Goal: Task Accomplishment & Management: Use online tool/utility

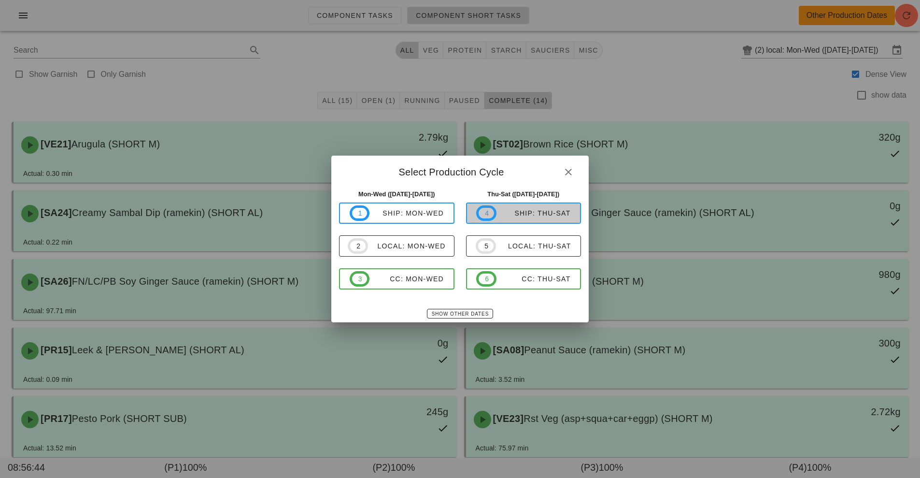
click at [540, 208] on span "4 ship: Thu-Sat" at bounding box center [523, 212] width 94 height 15
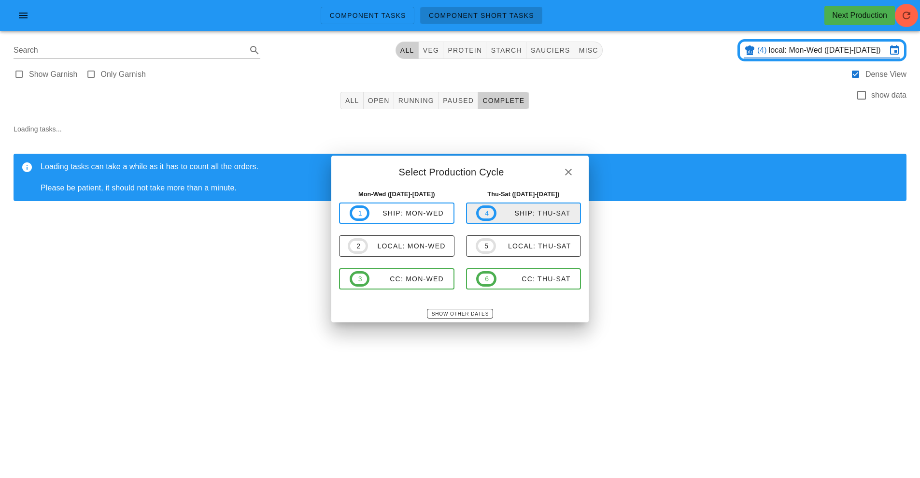
type input "ship: Thu-Sat ([DATE]-[DATE])"
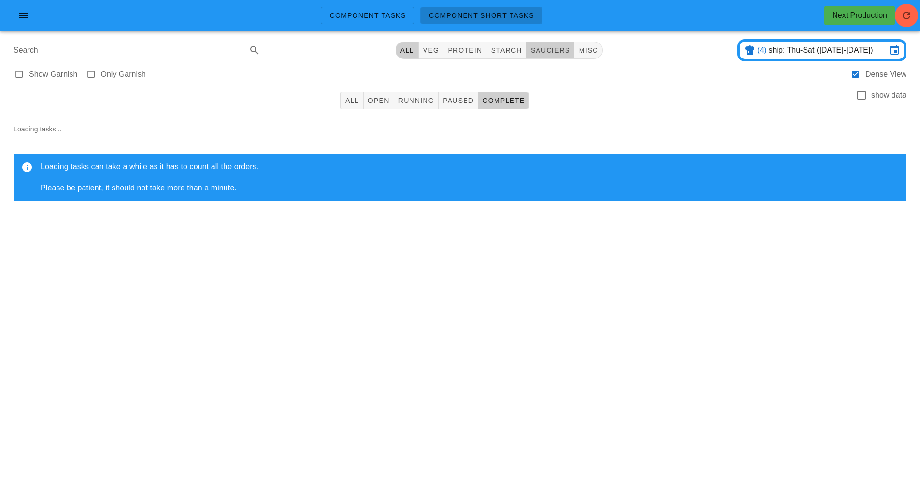
click at [556, 50] on span "sauciers" at bounding box center [550, 50] width 40 height 8
type input "team:sauciers"
click at [385, 16] on span "Component Tasks" at bounding box center [367, 16] width 77 height 8
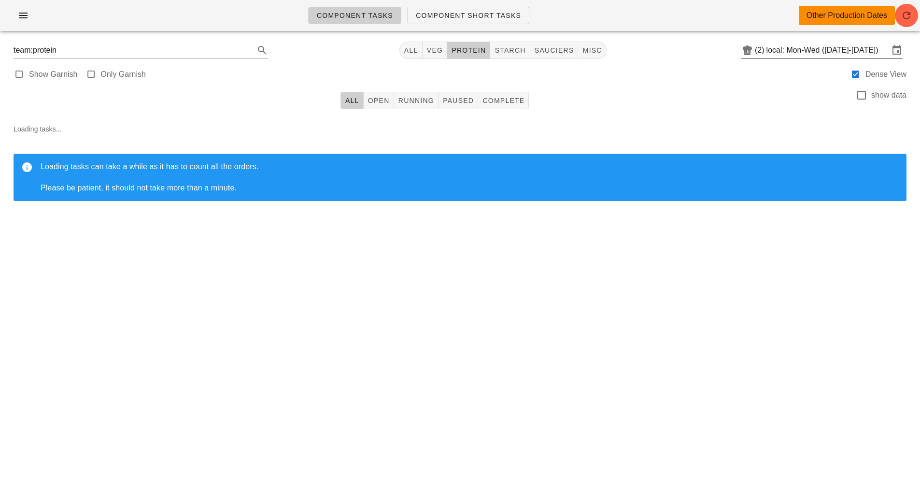
click at [819, 54] on input "local: Mon-Wed (Oct 13-Oct 15)" at bounding box center [828, 50] width 123 height 15
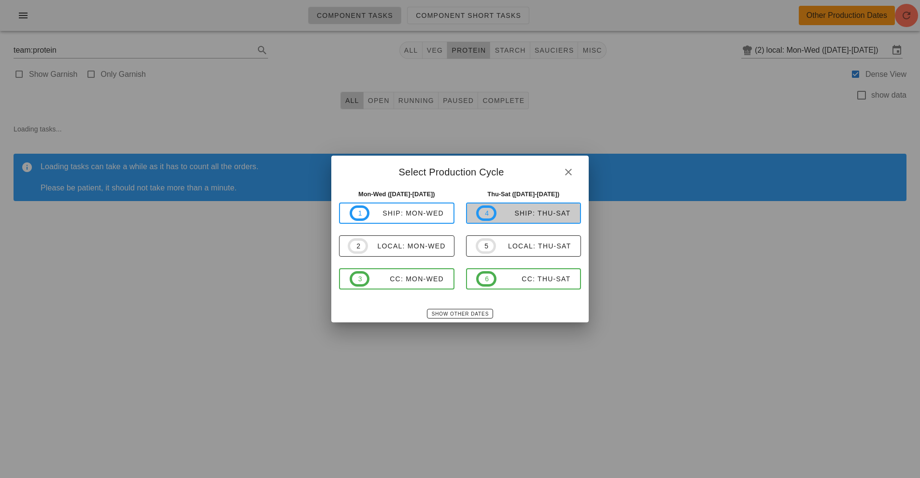
click at [536, 213] on div "ship: Thu-Sat" at bounding box center [534, 213] width 74 height 8
type input "ship: Thu-Sat ([DATE]-[DATE])"
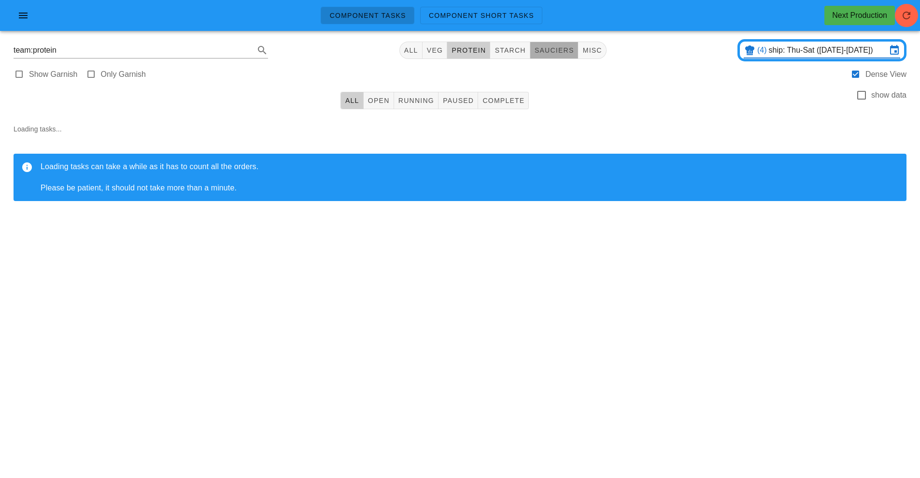
click at [560, 49] on span "sauciers" at bounding box center [554, 50] width 40 height 8
type input "team:sauciers"
click at [384, 107] on button "Open" at bounding box center [379, 100] width 30 height 17
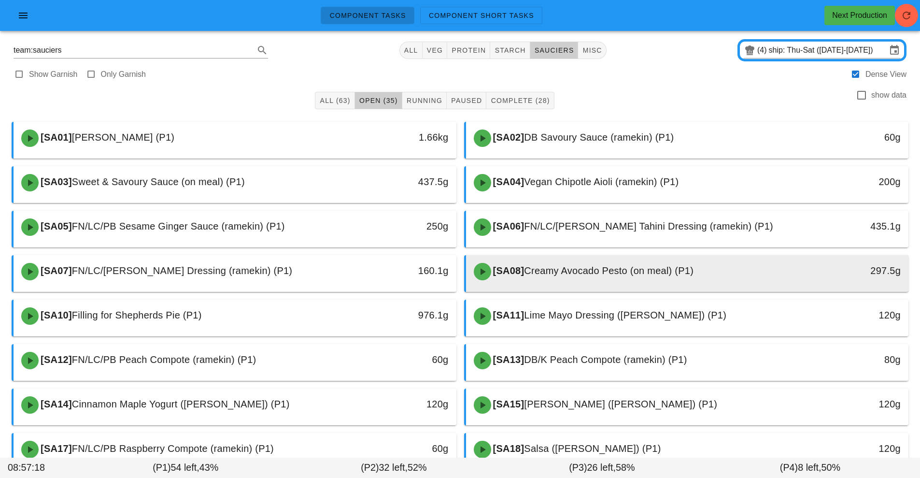
click at [597, 279] on div "[SA08] Creamy Avocado Pesto (on meal) (P1)" at bounding box center [632, 271] width 329 height 29
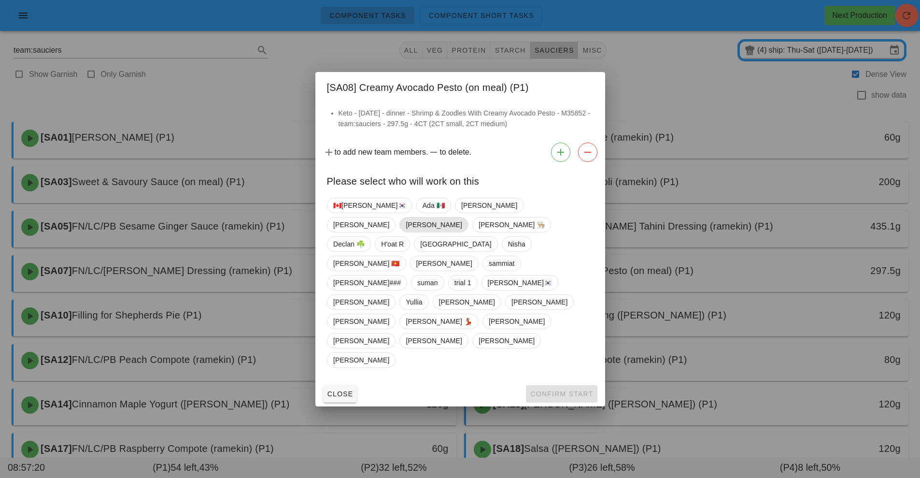
click at [462, 232] on span "[PERSON_NAME]" at bounding box center [434, 224] width 56 height 14
click at [551, 390] on span "Confirm Start" at bounding box center [561, 394] width 63 height 8
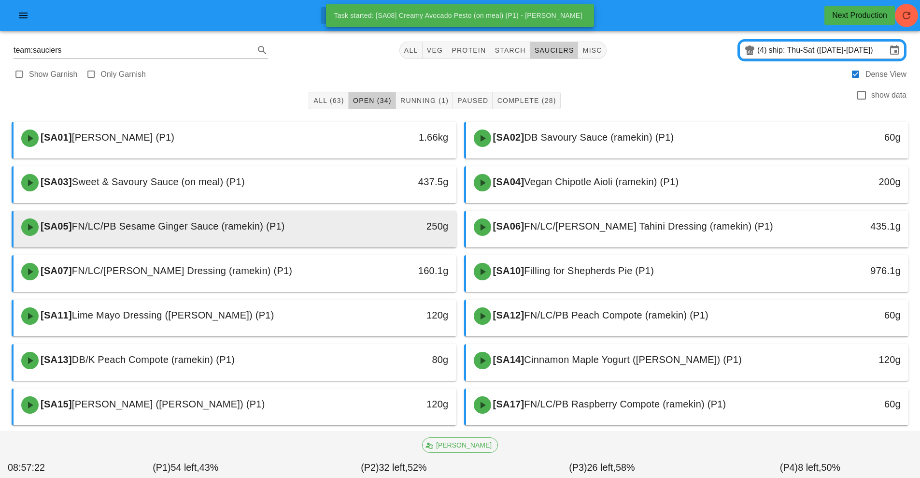
click at [276, 245] on div at bounding box center [235, 245] width 424 height 4
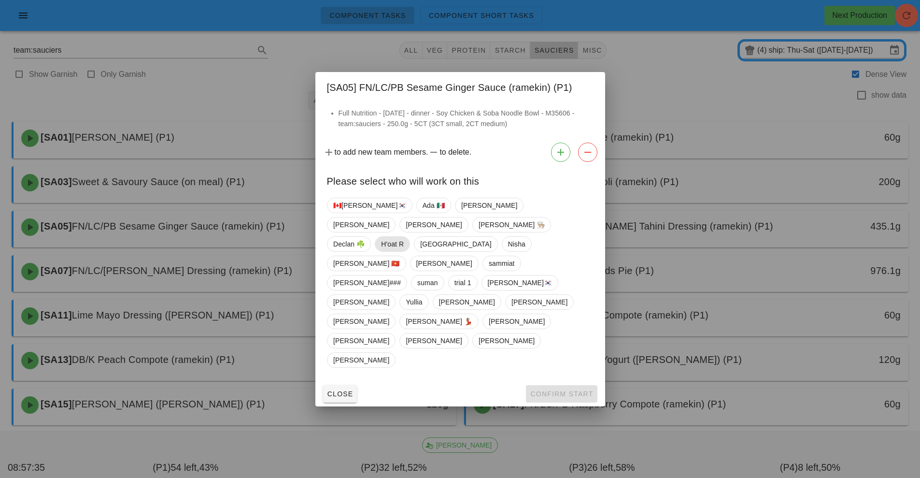
click at [394, 251] on span "H'oat R" at bounding box center [392, 244] width 23 height 14
click at [568, 390] on span "Confirm Start" at bounding box center [561, 394] width 63 height 8
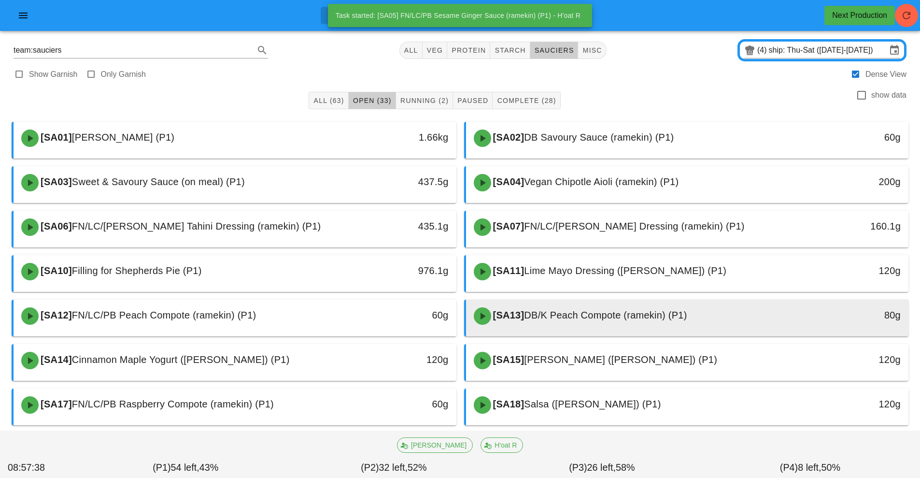
click at [594, 313] on span "DB/K Peach Compote (ramekin) (P1)" at bounding box center [605, 315] width 163 height 11
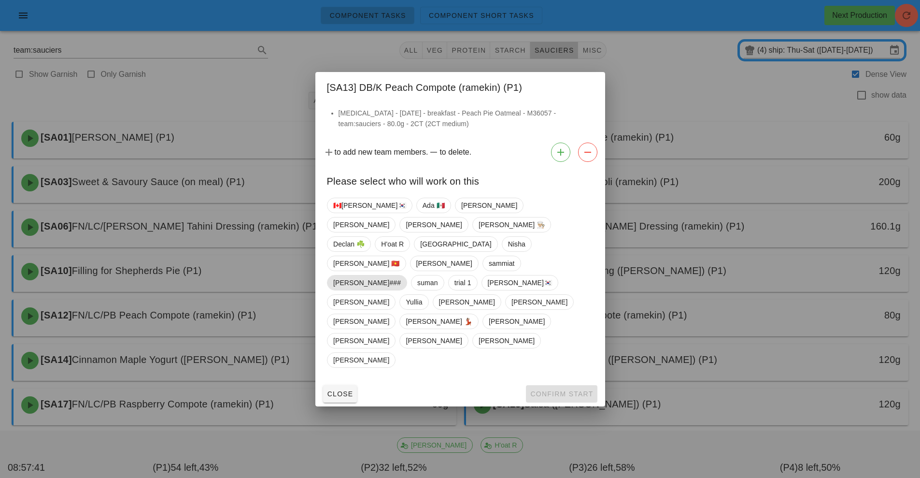
click at [401, 284] on span "[PERSON_NAME]###" at bounding box center [367, 282] width 68 height 14
click at [564, 390] on span "Confirm Start" at bounding box center [561, 394] width 63 height 8
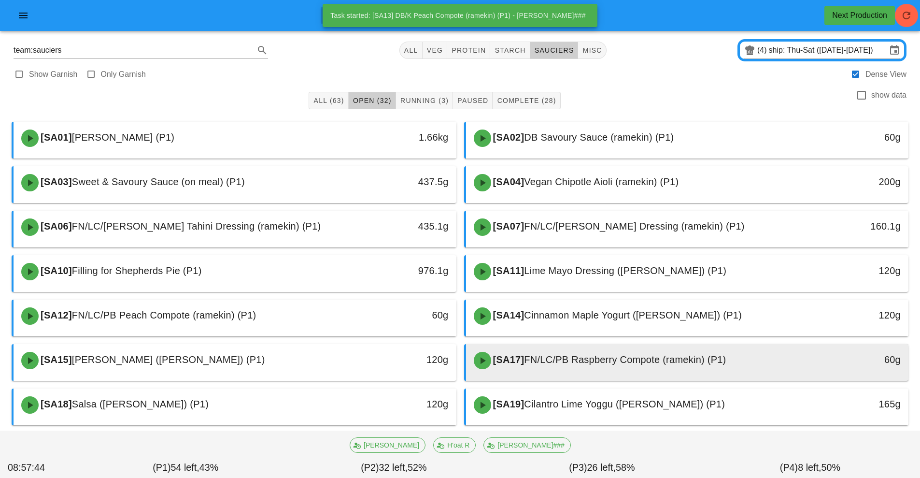
click at [590, 356] on span "FN/LC/PB Raspberry Compote (ramekin) (P1)" at bounding box center [625, 359] width 202 height 11
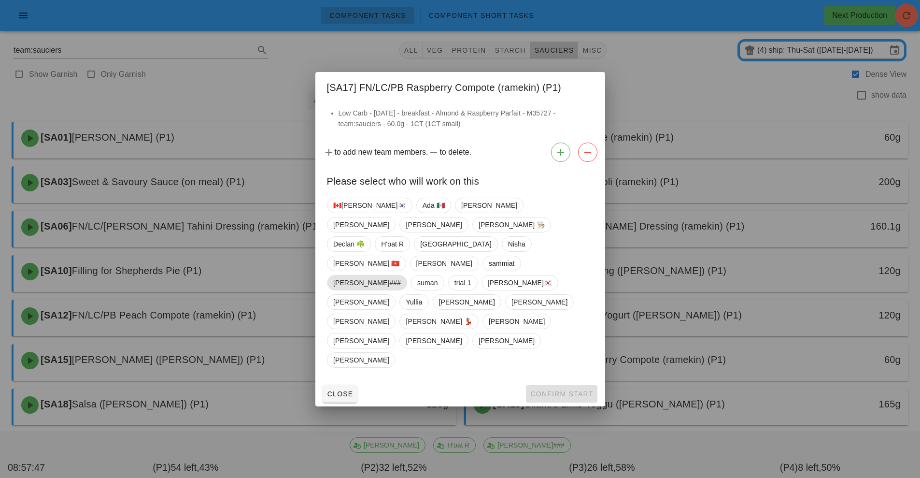
click at [394, 283] on span "[PERSON_NAME]###" at bounding box center [367, 282] width 68 height 14
click at [562, 390] on span "Confirm Start" at bounding box center [561, 394] width 63 height 8
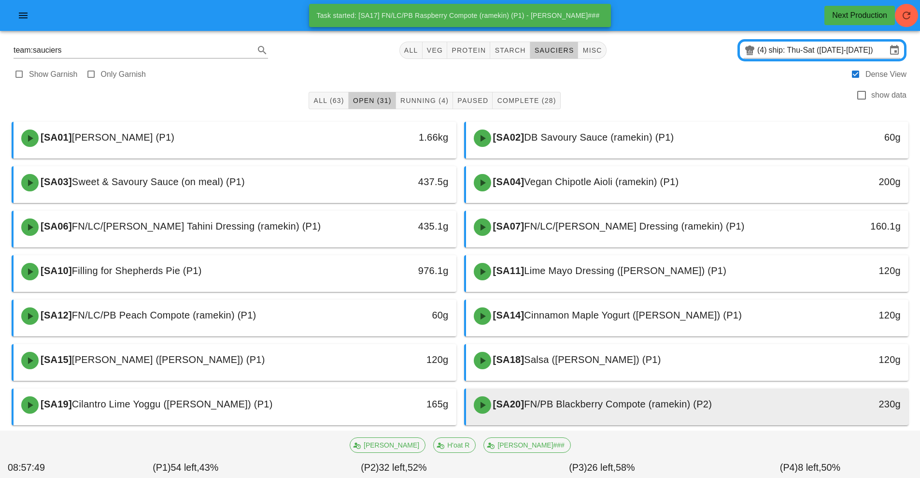
click at [569, 410] on div "[SA20] FN/PB Blackberry Compote (ramekin) (P2)" at bounding box center [632, 404] width 329 height 29
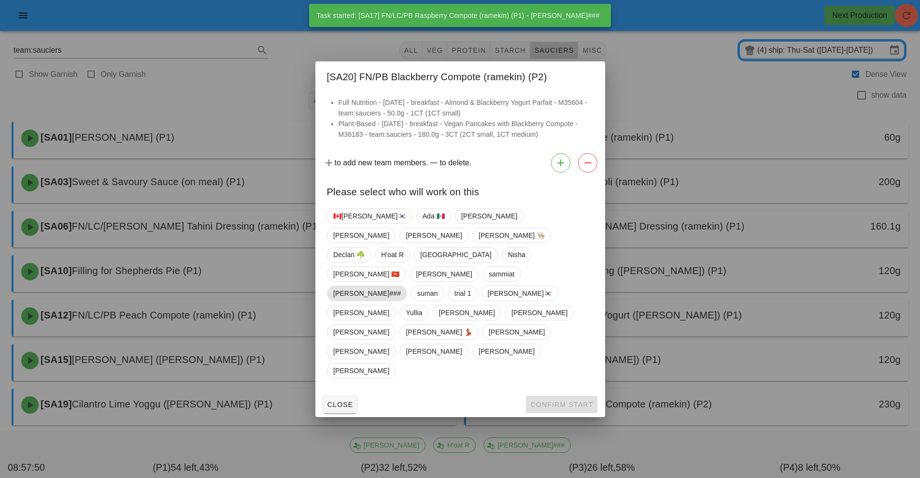
click at [396, 294] on span "[PERSON_NAME]###" at bounding box center [367, 293] width 68 height 14
click at [564, 400] on span "Confirm Start" at bounding box center [561, 404] width 63 height 8
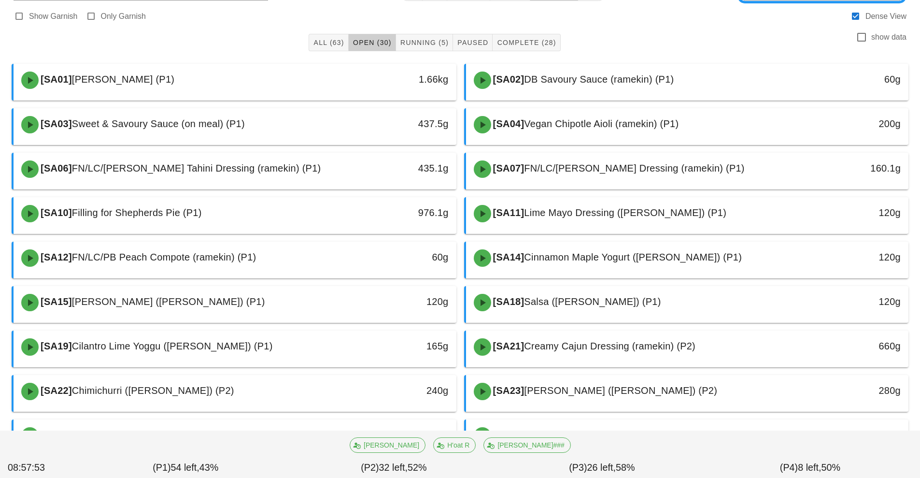
scroll to position [372, 0]
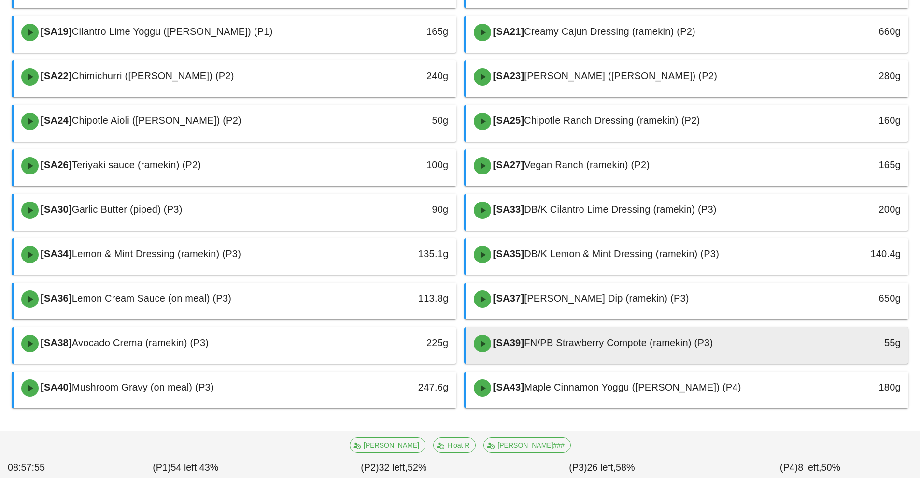
click at [581, 351] on div "[SA39] FN/PB Strawberry Compote (ramekin) (P3)" at bounding box center [632, 343] width 329 height 29
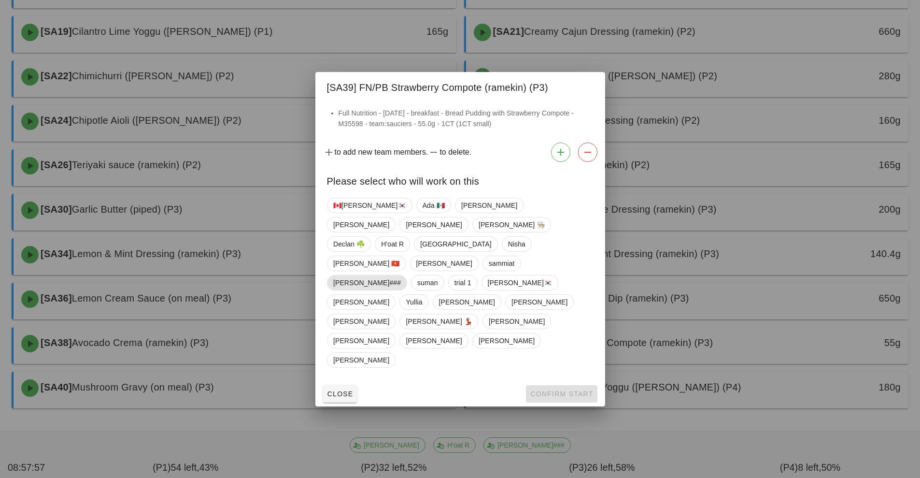
click at [392, 284] on span "[PERSON_NAME]###" at bounding box center [367, 282] width 68 height 14
click at [554, 390] on span "Confirm Start" at bounding box center [561, 394] width 63 height 8
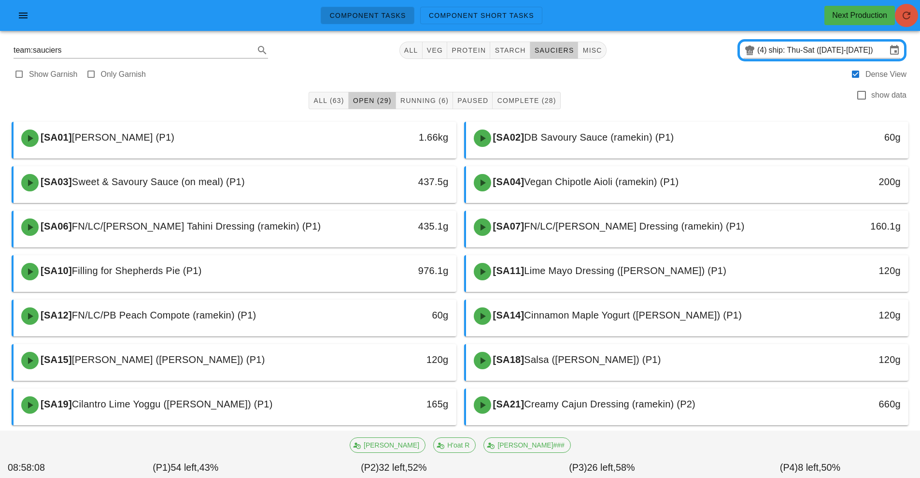
click at [906, 19] on icon "button" at bounding box center [907, 16] width 12 height 12
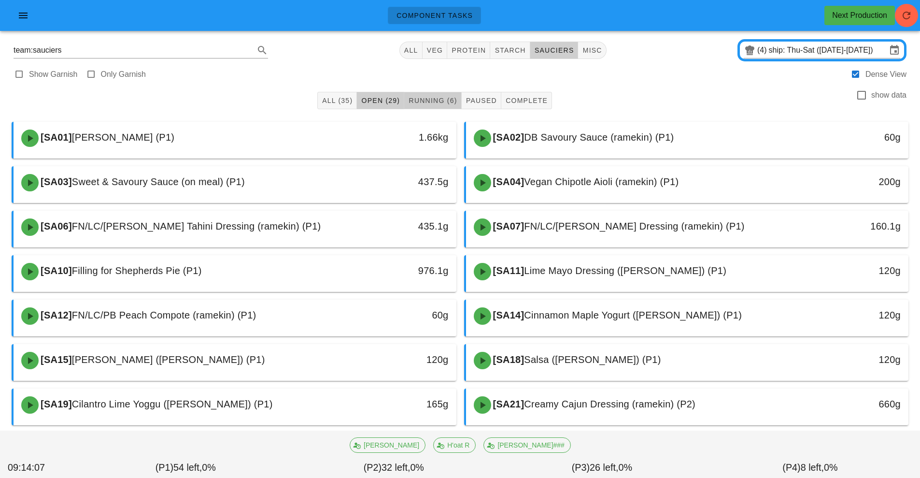
click at [428, 99] on span "Running (6)" at bounding box center [432, 101] width 49 height 8
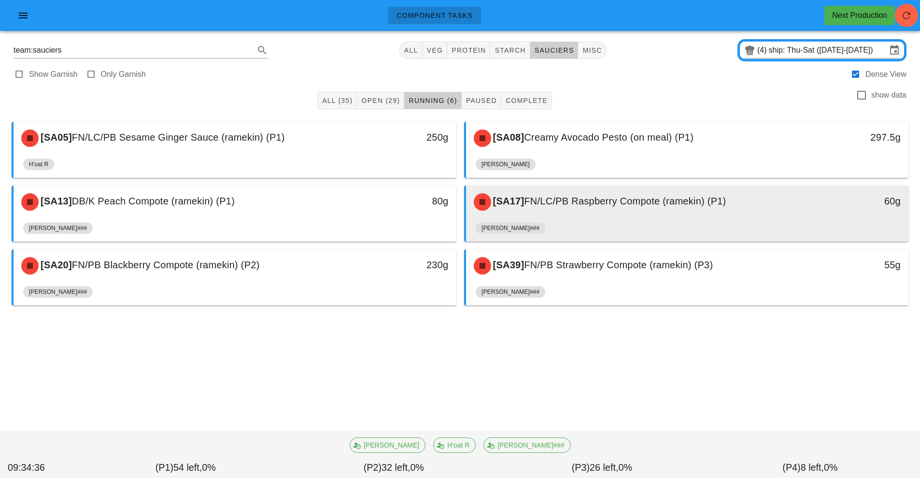
click at [587, 217] on div "[SA17] FN/LC/PB Raspberry Compote (ramekin) (P1) 60g" at bounding box center [687, 201] width 443 height 33
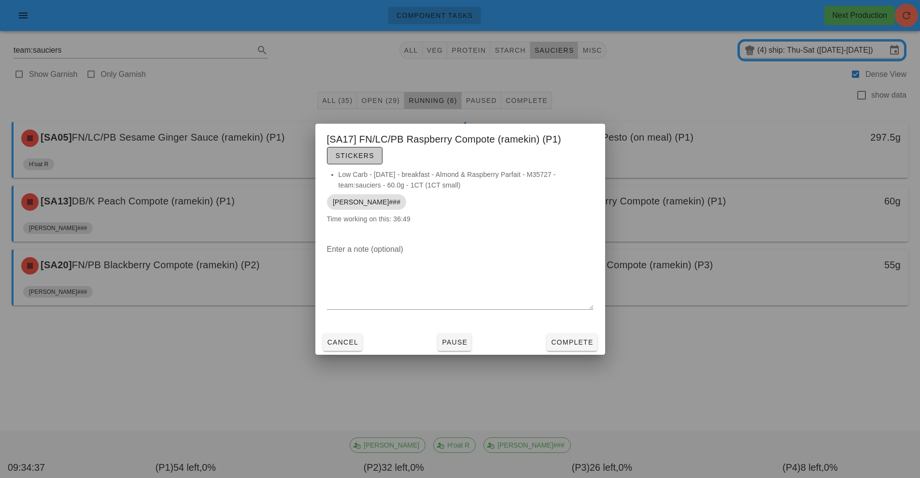
click at [355, 152] on span "Stickers" at bounding box center [354, 156] width 39 height 8
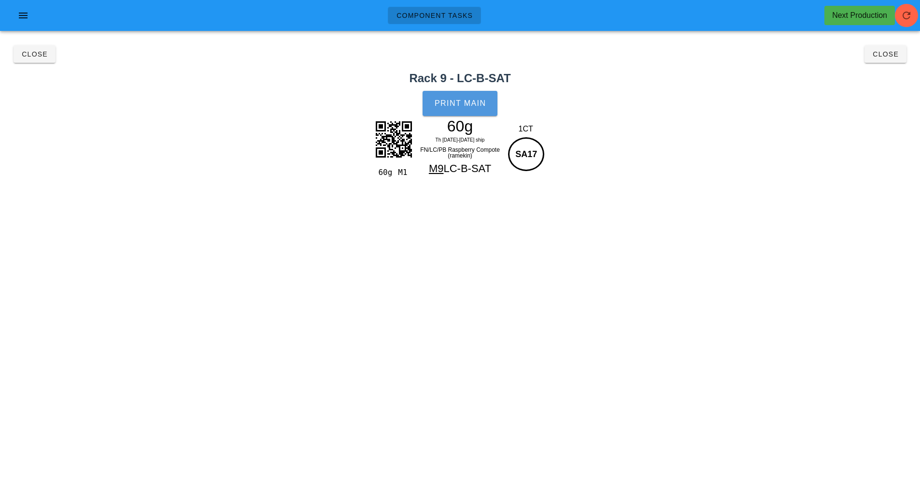
click at [468, 104] on span "Print Main" at bounding box center [460, 103] width 52 height 9
click at [32, 57] on span "Close" at bounding box center [34, 54] width 27 height 8
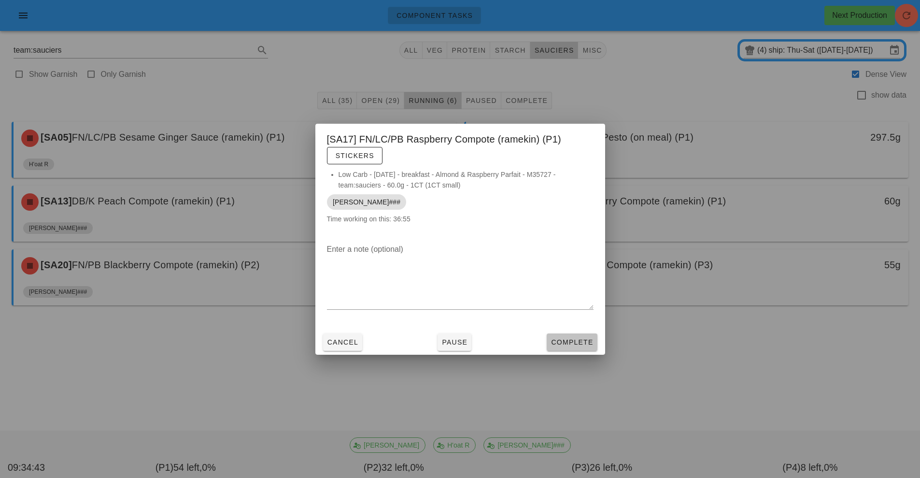
click at [580, 343] on span "Complete" at bounding box center [572, 342] width 43 height 8
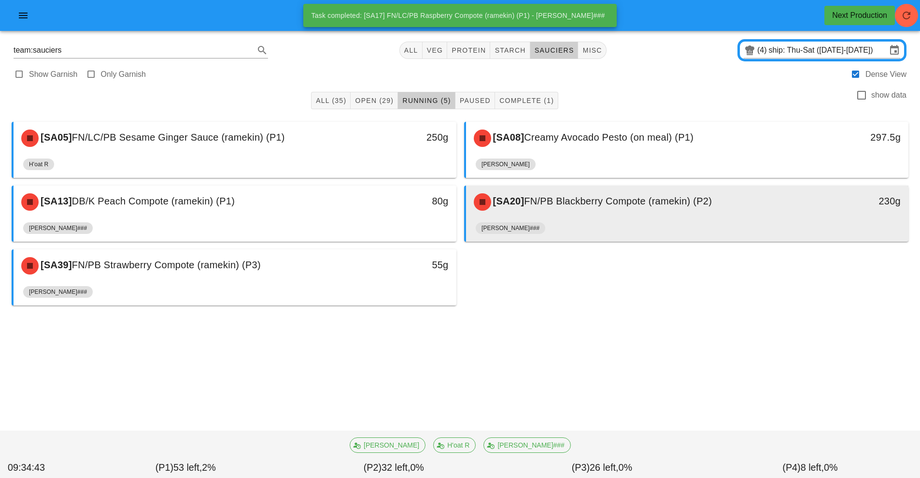
click at [597, 207] on div "[SA20] FN/PB Blackberry Compote (ramekin) (P2)" at bounding box center [632, 201] width 329 height 29
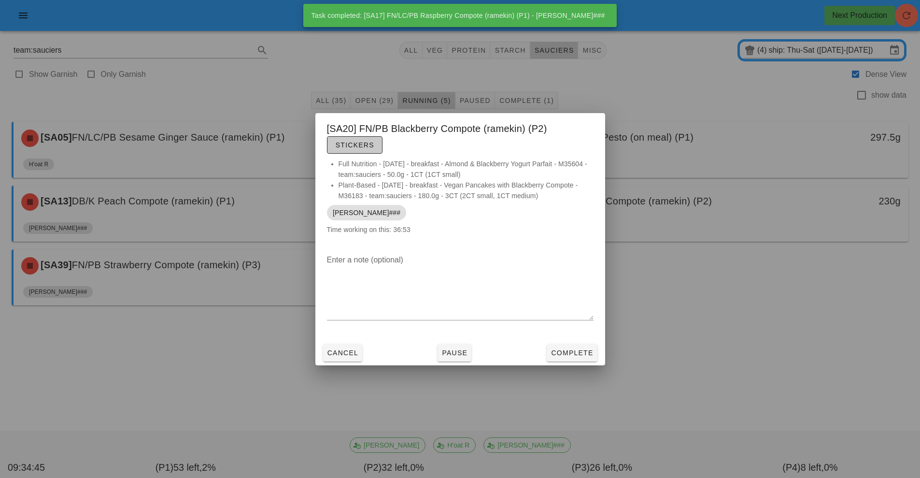
click at [355, 145] on span "Stickers" at bounding box center [354, 145] width 39 height 8
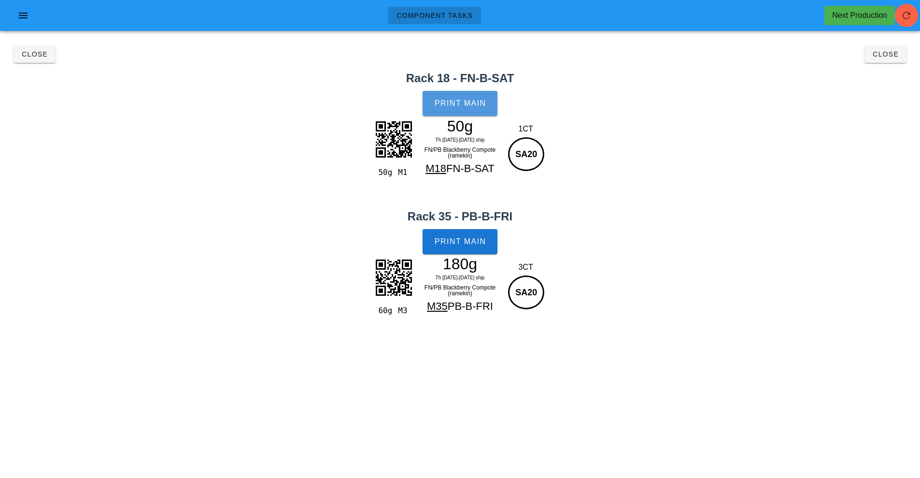
click at [448, 103] on span "Print Main" at bounding box center [460, 103] width 52 height 9
click at [466, 253] on button "Print Main" at bounding box center [460, 241] width 74 height 25
click at [38, 52] on span "Close" at bounding box center [34, 54] width 27 height 8
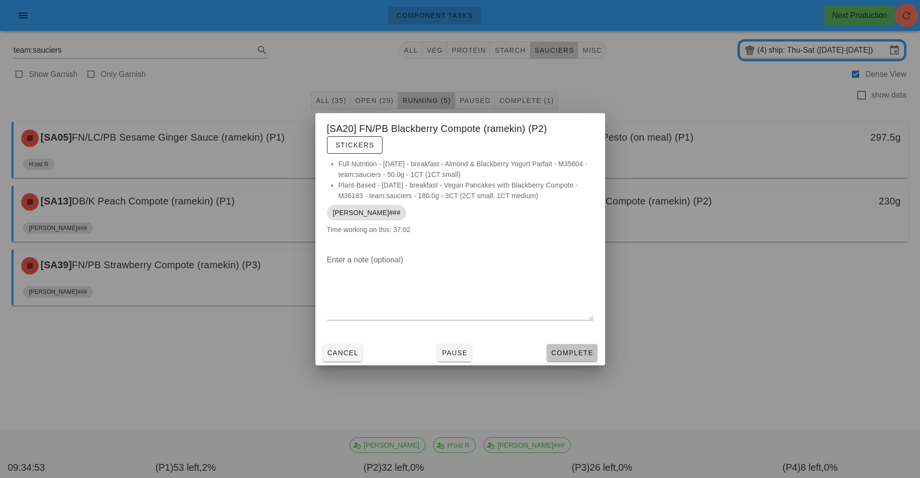
click at [571, 352] on span "Complete" at bounding box center [572, 353] width 43 height 8
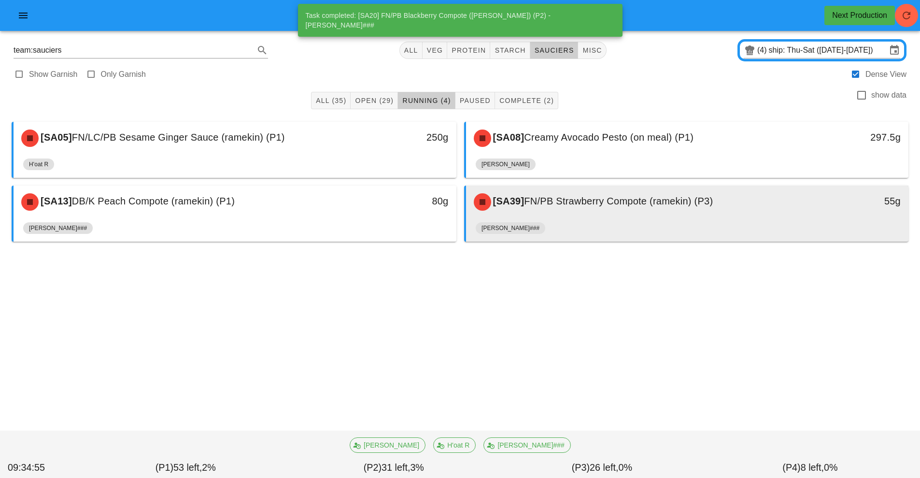
click at [599, 210] on div "[SA39] FN/PB Strawberry Compote (ramekin) (P3)" at bounding box center [632, 201] width 329 height 29
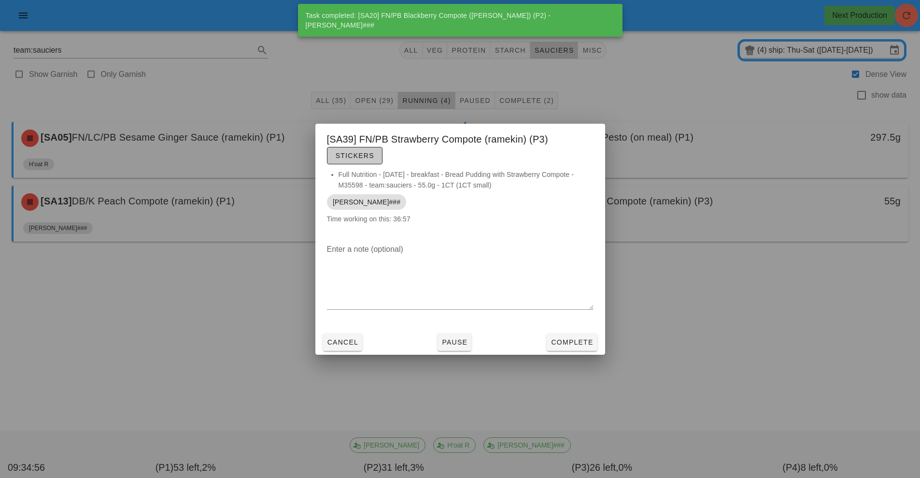
click at [371, 160] on button "Stickers" at bounding box center [355, 155] width 56 height 17
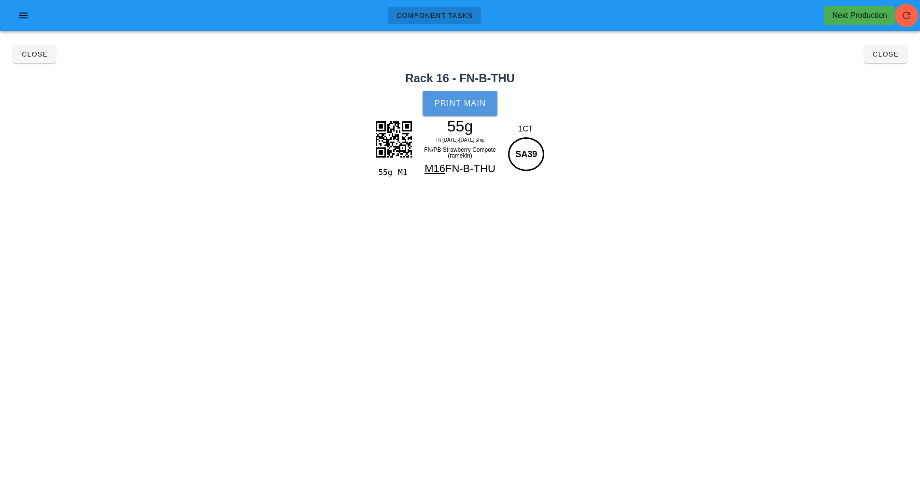
click at [464, 113] on button "Print Main" at bounding box center [460, 103] width 74 height 25
click at [31, 55] on span "Close" at bounding box center [34, 54] width 27 height 8
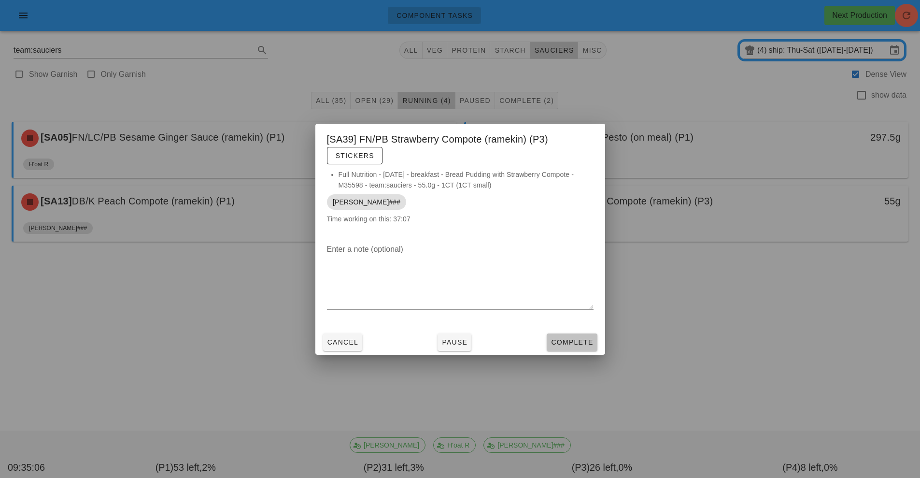
click at [569, 340] on span "Complete" at bounding box center [572, 342] width 43 height 8
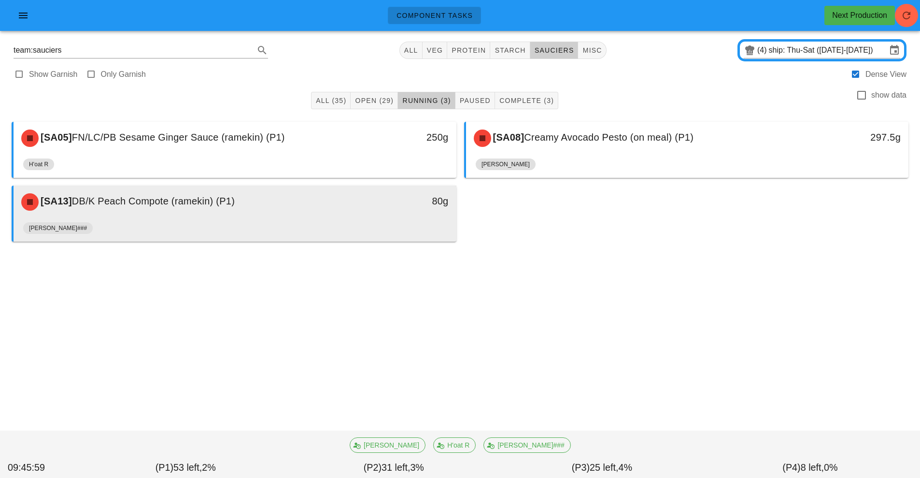
click at [310, 223] on div "[PERSON_NAME]###" at bounding box center [235, 229] width 424 height 23
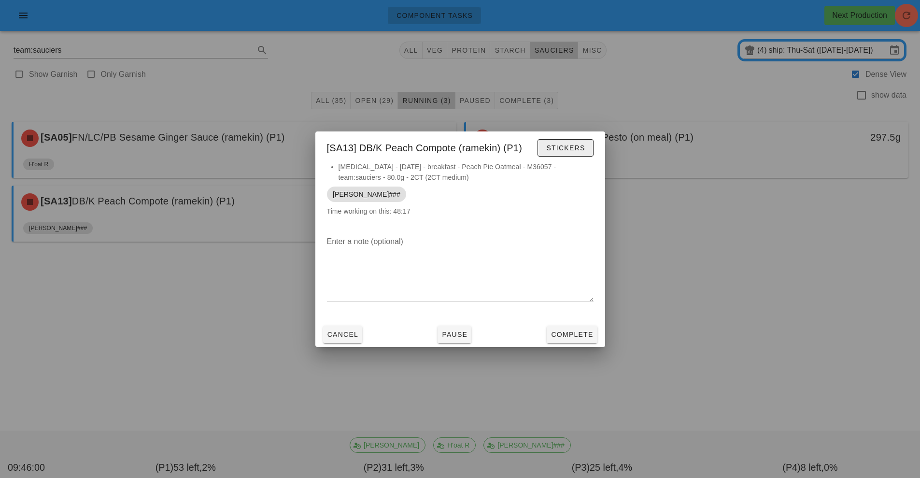
click at [568, 146] on span "Stickers" at bounding box center [565, 148] width 39 height 8
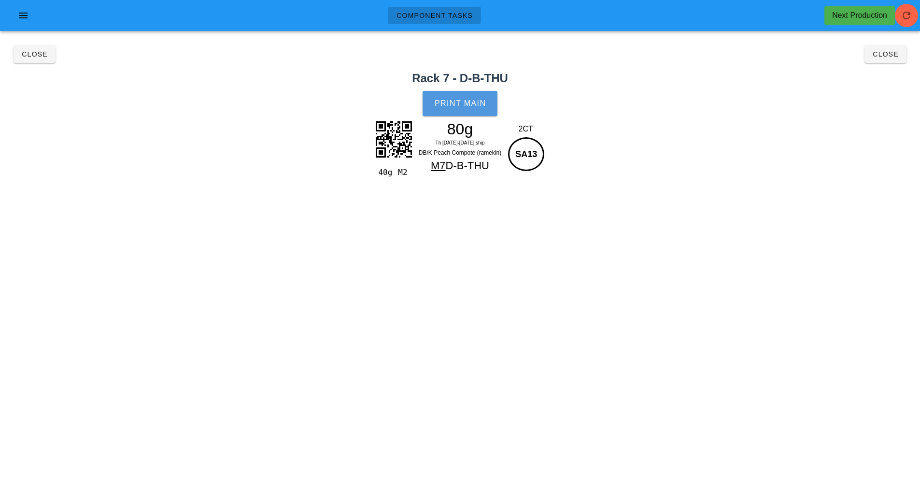
click at [464, 105] on span "Print Main" at bounding box center [460, 103] width 52 height 9
click at [27, 61] on button "Close" at bounding box center [35, 53] width 42 height 17
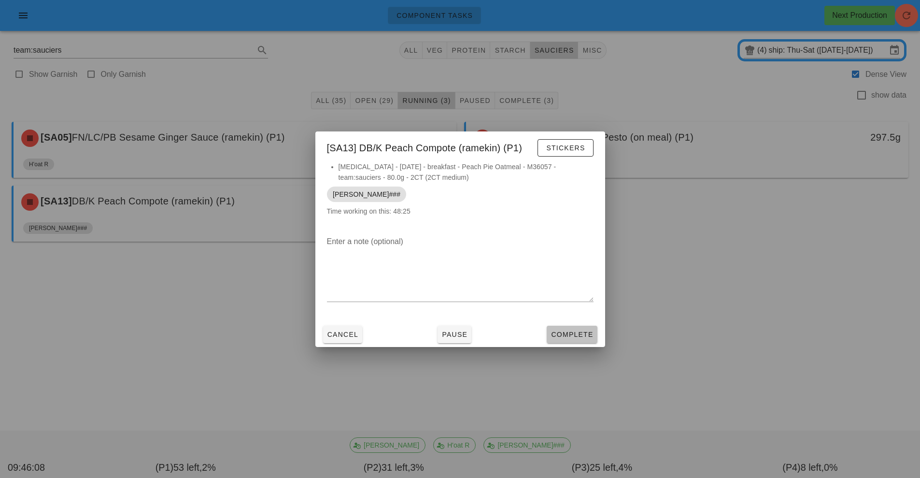
click at [568, 330] on span "Complete" at bounding box center [572, 334] width 43 height 8
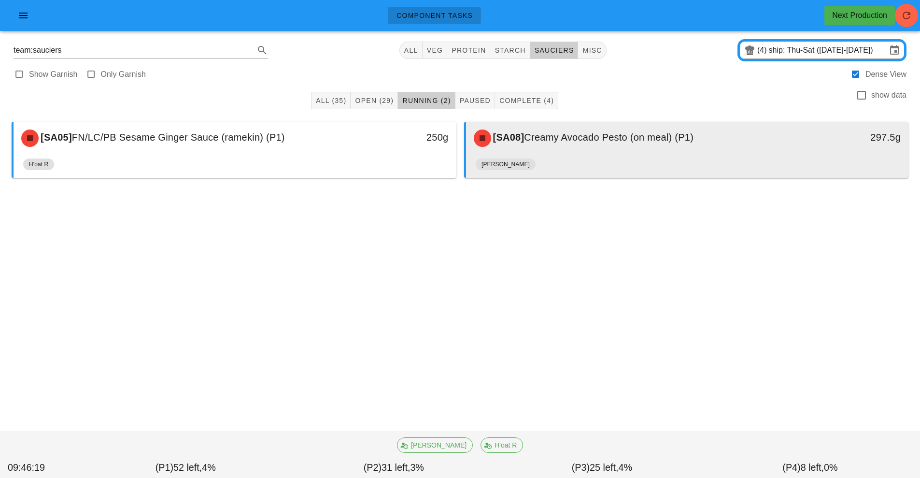
click at [612, 150] on div "[SA08] Creamy Avocado Pesto (on meal) (P1)" at bounding box center [632, 138] width 329 height 29
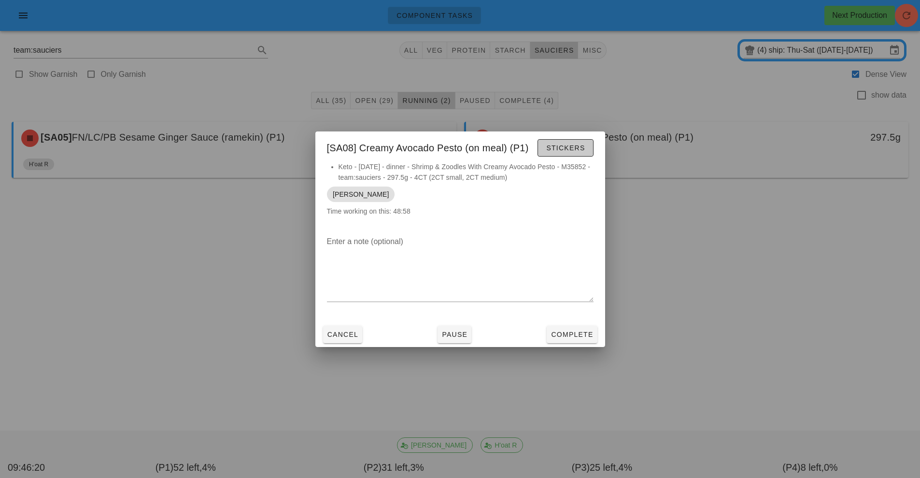
click at [582, 144] on span "Stickers" at bounding box center [565, 148] width 39 height 8
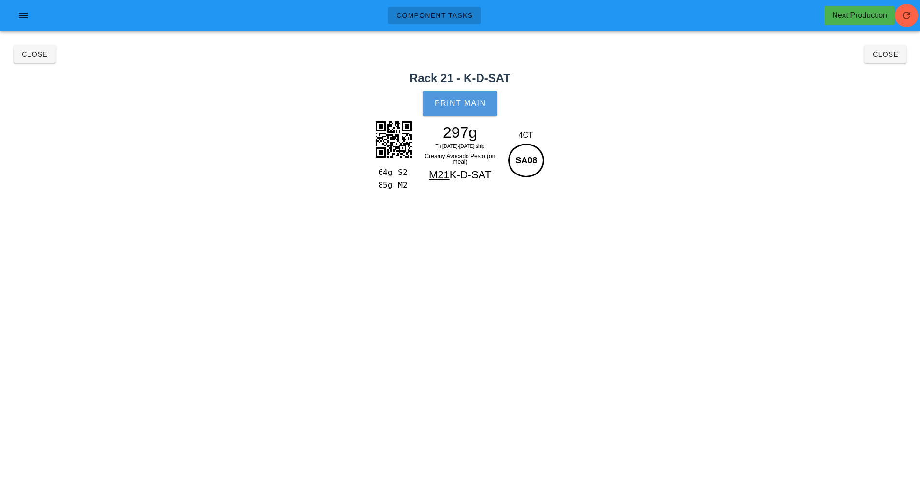
click at [468, 112] on button "Print Main" at bounding box center [460, 103] width 74 height 25
click at [39, 60] on button "Close" at bounding box center [35, 53] width 42 height 17
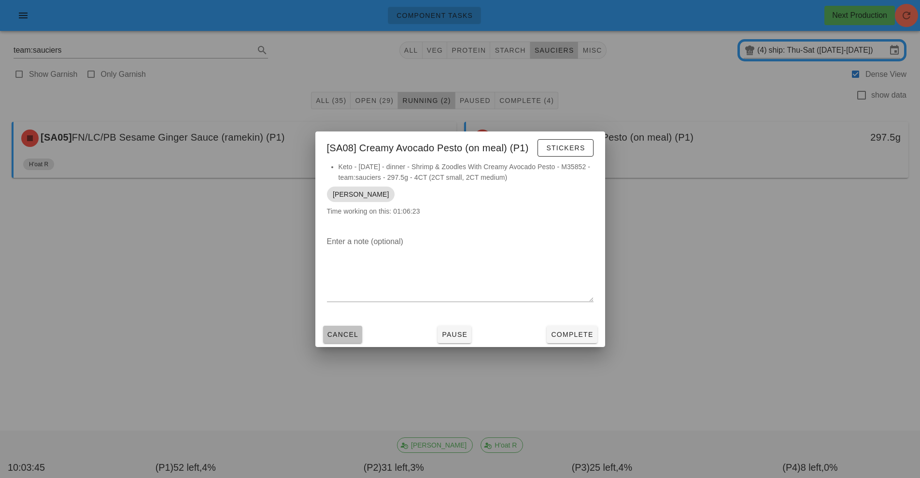
click at [355, 340] on button "Cancel" at bounding box center [343, 334] width 40 height 17
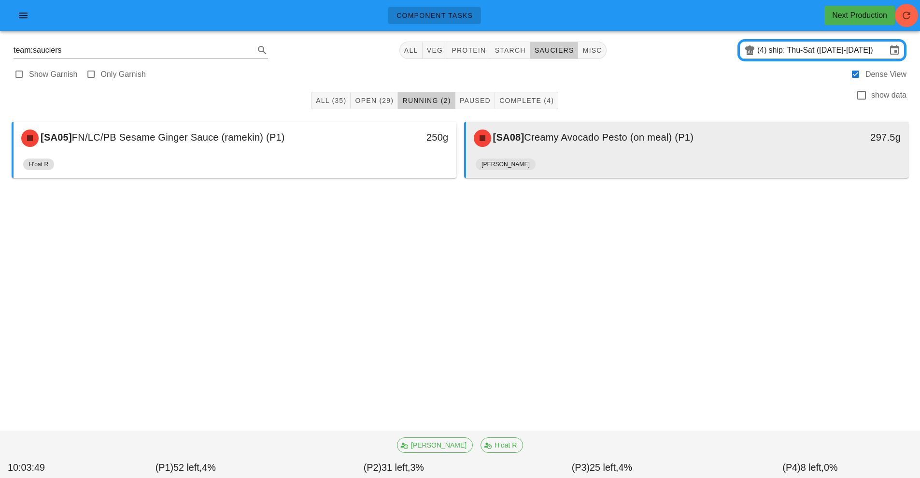
click at [722, 165] on div "[PERSON_NAME]" at bounding box center [688, 166] width 424 height 23
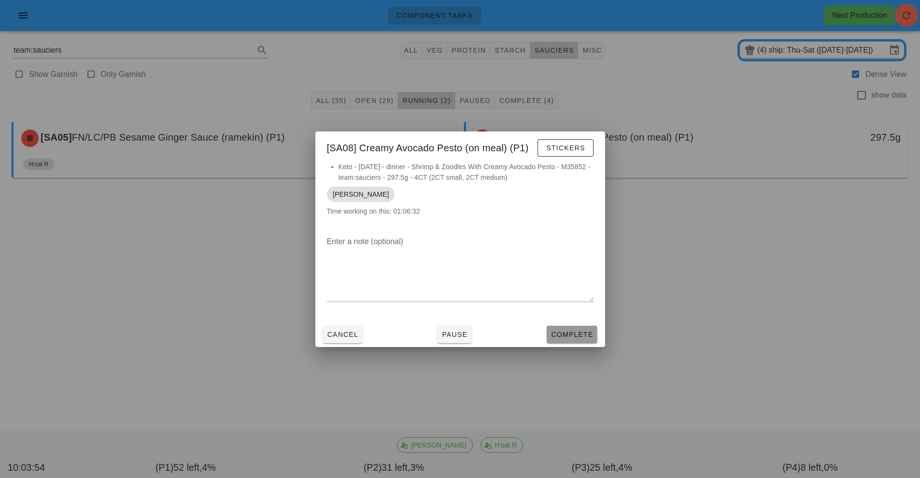
click at [578, 336] on span "Complete" at bounding box center [572, 334] width 43 height 8
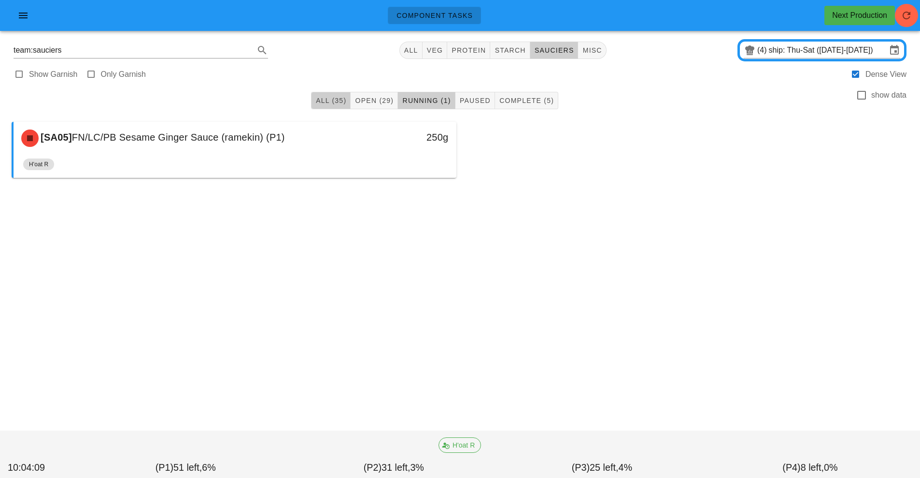
click at [334, 101] on span "All (35)" at bounding box center [330, 101] width 31 height 8
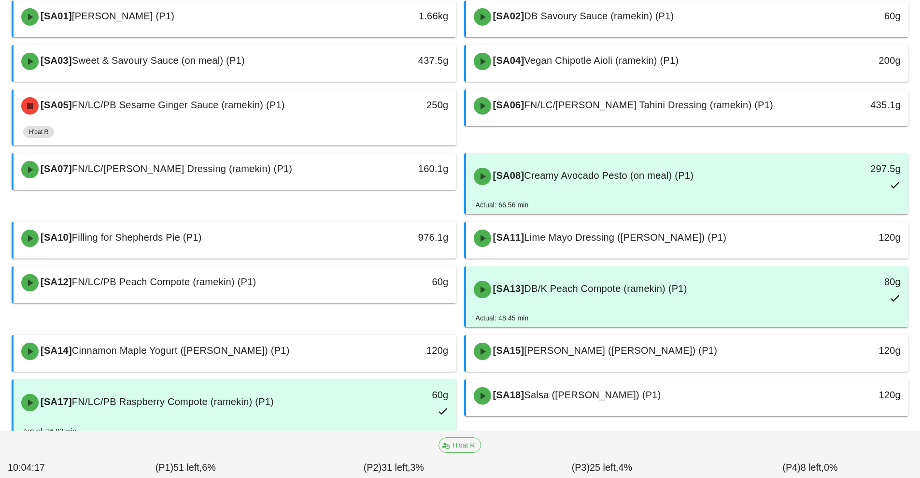
scroll to position [131, 0]
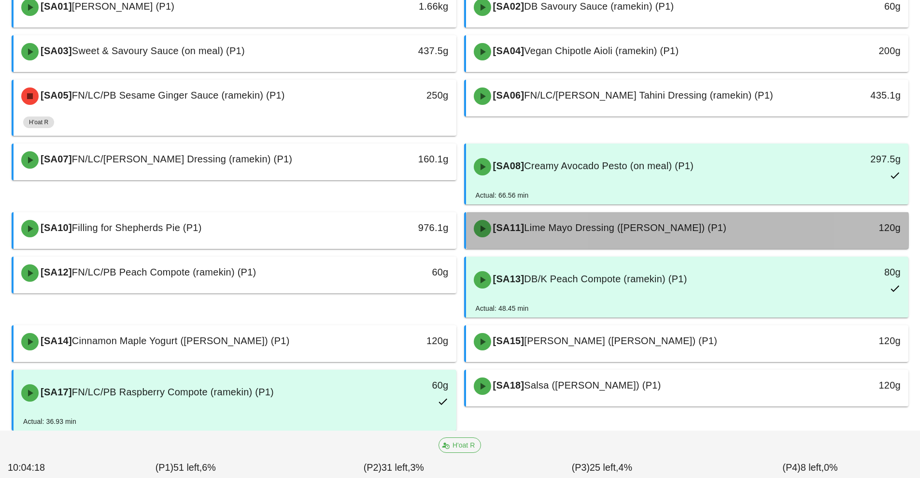
click at [583, 227] on span "Lime Mayo Dressing ([PERSON_NAME]) (P1)" at bounding box center [625, 227] width 202 height 11
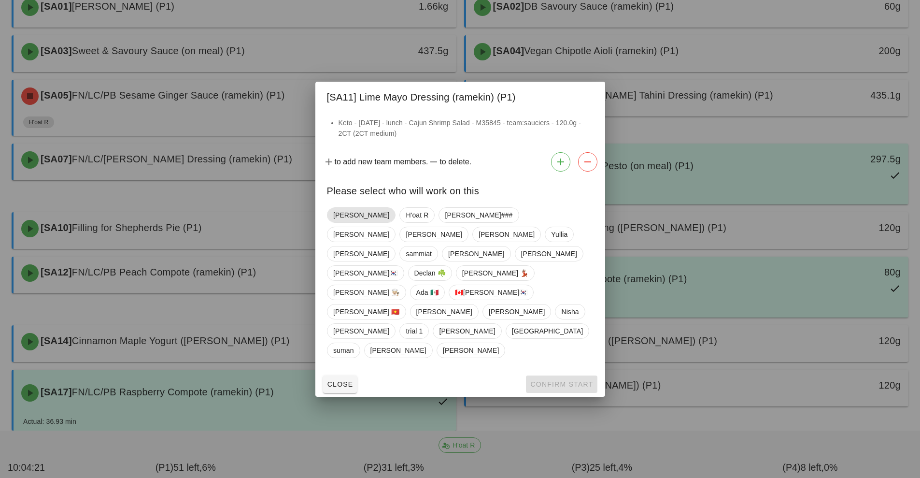
click at [345, 222] on span "[PERSON_NAME]" at bounding box center [361, 215] width 56 height 14
click at [563, 380] on span "Confirm Start" at bounding box center [561, 384] width 63 height 8
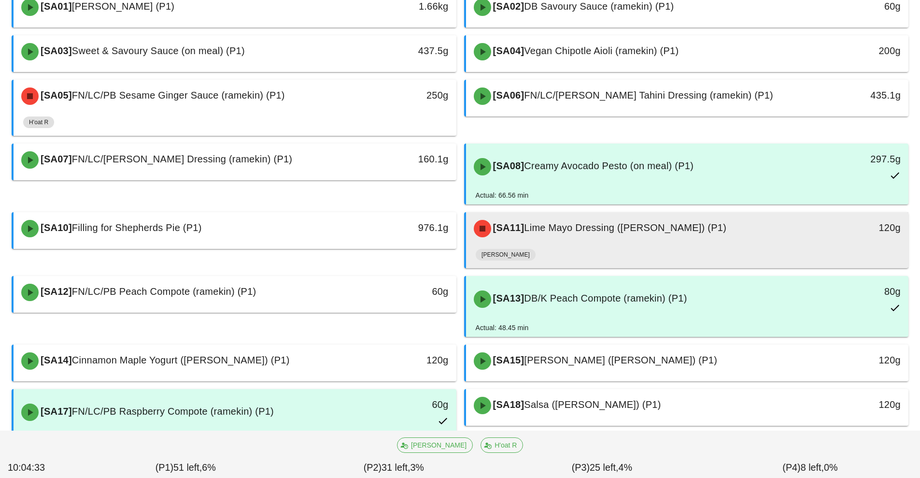
click at [626, 243] on div "[SA11] Lime Mayo Dressing (ramekin) (P1) 120g" at bounding box center [687, 228] width 443 height 33
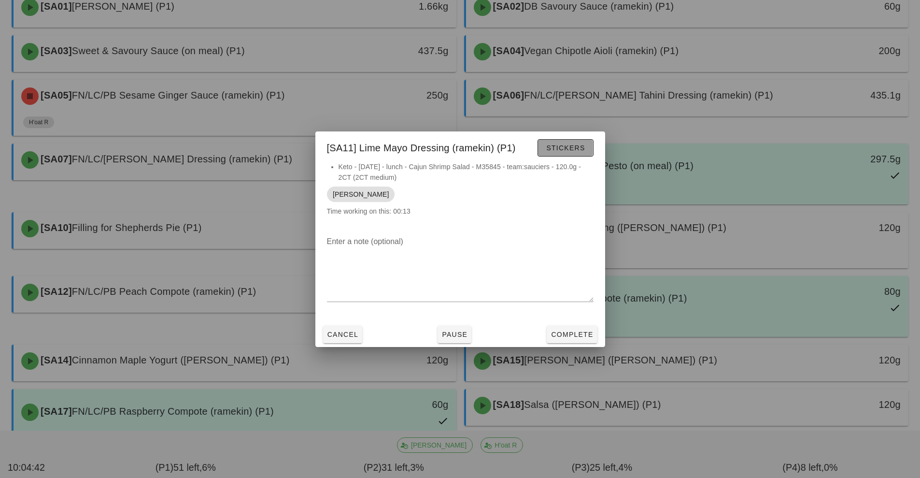
click at [571, 148] on span "Stickers" at bounding box center [565, 148] width 39 height 8
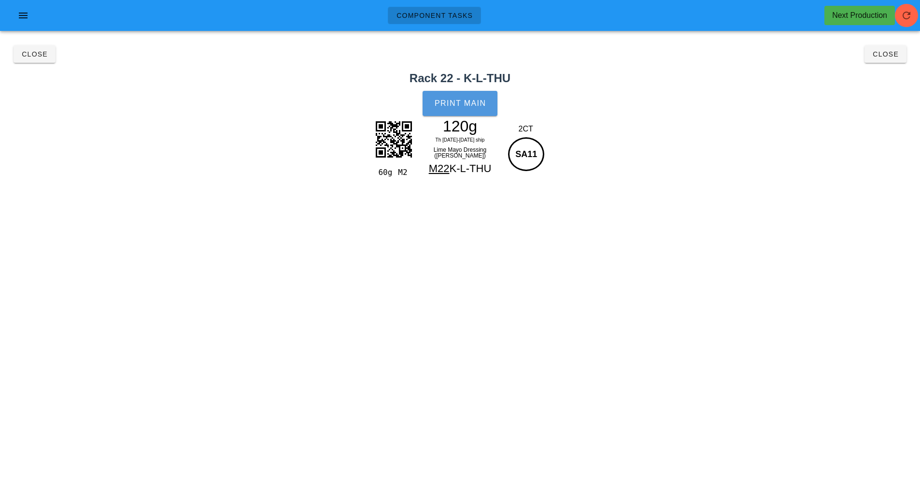
click at [494, 115] on button "Print Main" at bounding box center [460, 103] width 74 height 25
click at [469, 122] on div "120g" at bounding box center [460, 126] width 84 height 14
click at [29, 59] on button "Close" at bounding box center [35, 53] width 42 height 17
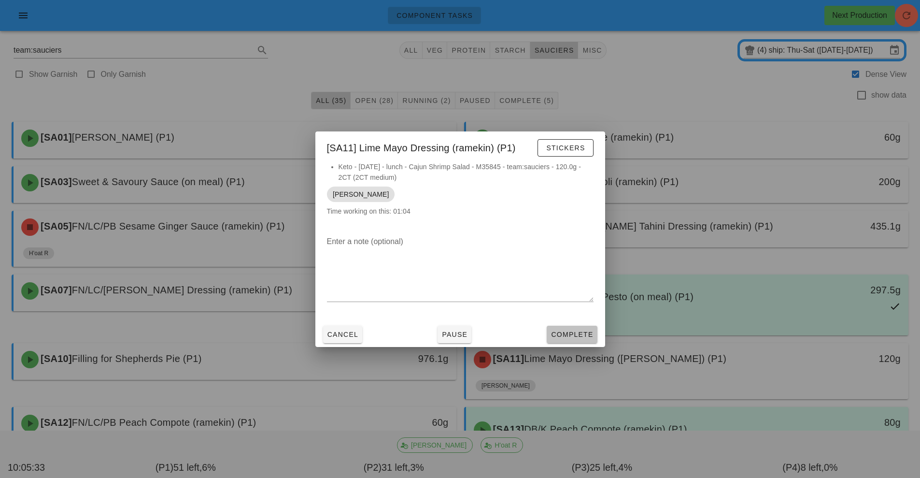
click at [564, 342] on button "Complete" at bounding box center [572, 334] width 50 height 17
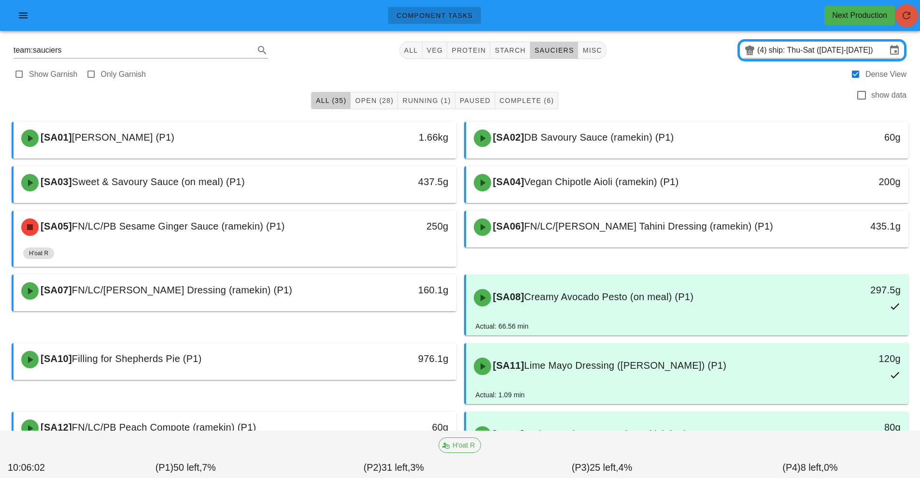
click at [901, 25] on button "button" at bounding box center [906, 15] width 23 height 23
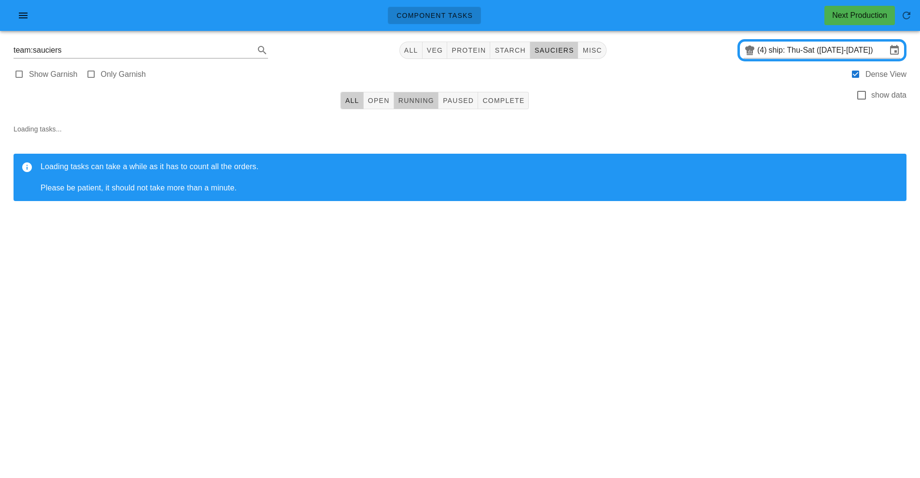
click at [412, 101] on span "Running" at bounding box center [416, 101] width 36 height 8
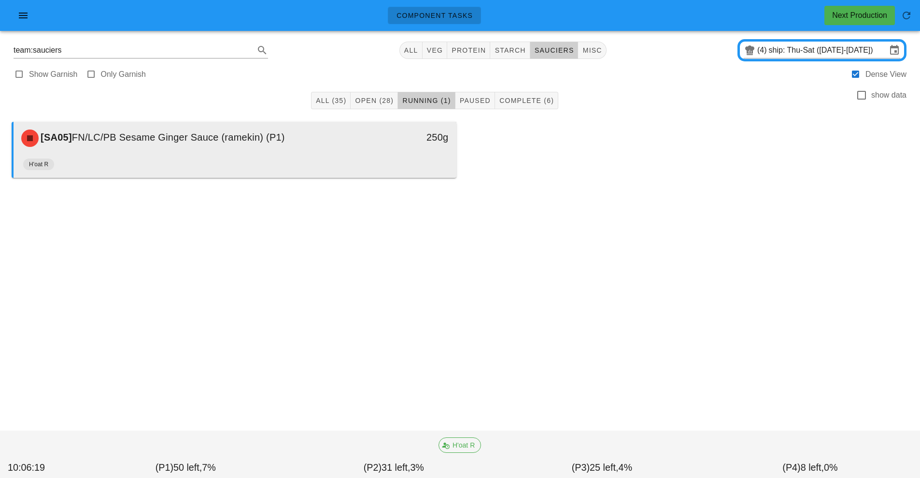
click at [331, 166] on div "H'oat R" at bounding box center [235, 166] width 424 height 23
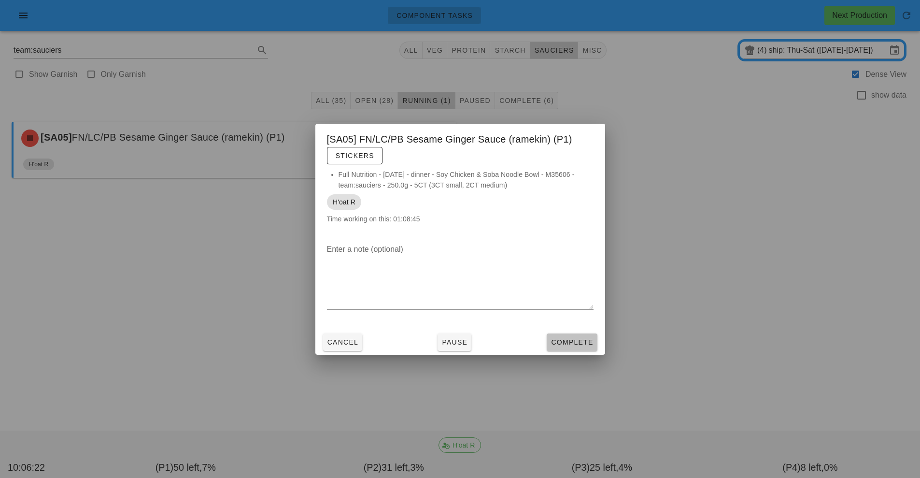
click at [554, 348] on button "Complete" at bounding box center [572, 341] width 50 height 17
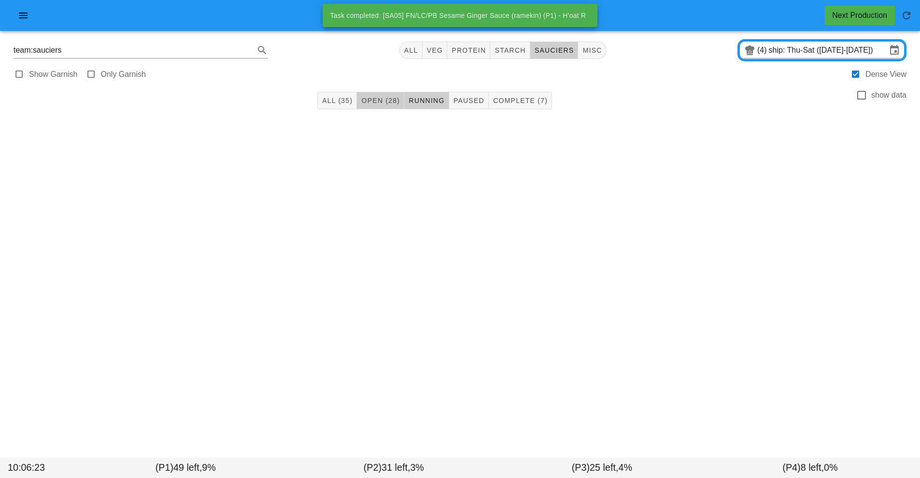
click at [375, 102] on span "Open (28)" at bounding box center [380, 101] width 39 height 8
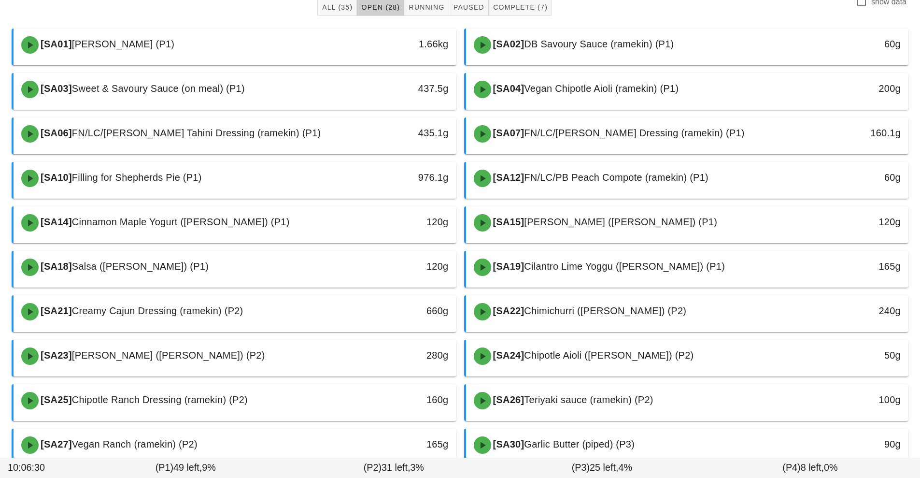
scroll to position [105, 0]
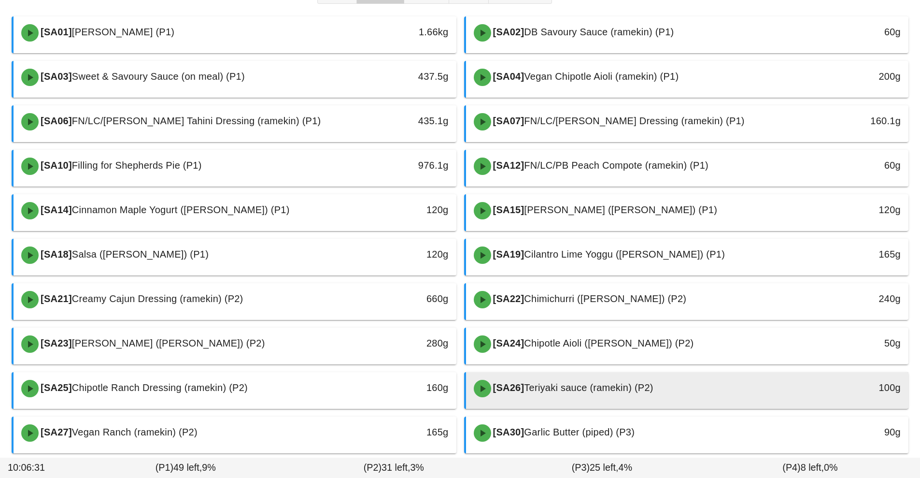
click at [544, 394] on div "[SA26] Teriyaki sauce (ramekin) (P2)" at bounding box center [632, 388] width 329 height 29
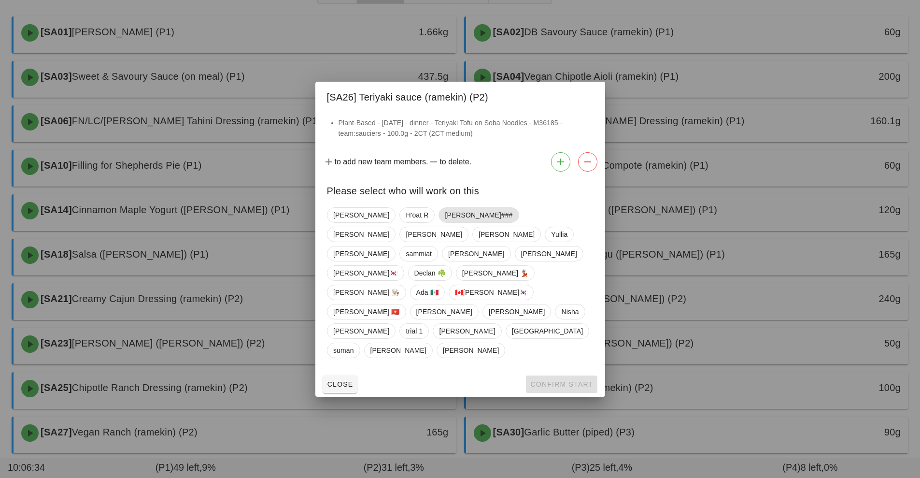
click at [445, 222] on span "[PERSON_NAME]###" at bounding box center [479, 215] width 68 height 14
click at [554, 375] on button "Confirm Start" at bounding box center [561, 383] width 71 height 17
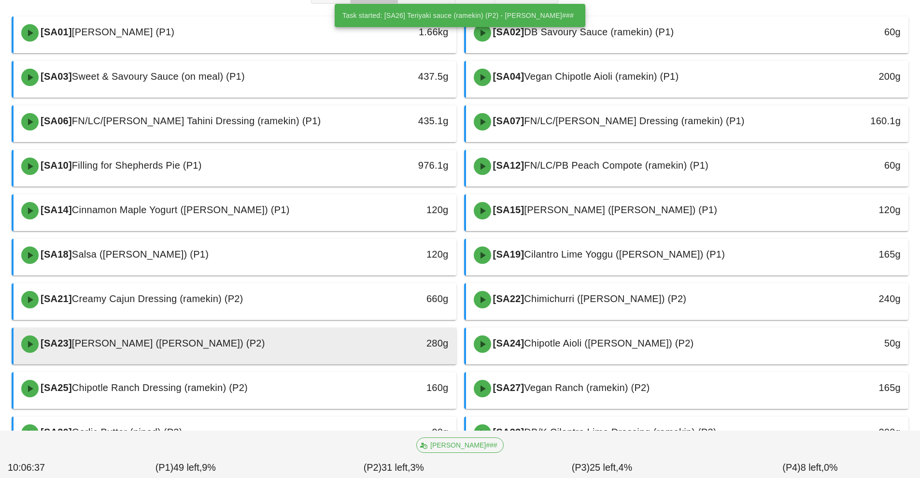
click at [325, 348] on div "[SA23] Garlic Aioli (ramekin) (P2)" at bounding box center [179, 343] width 329 height 29
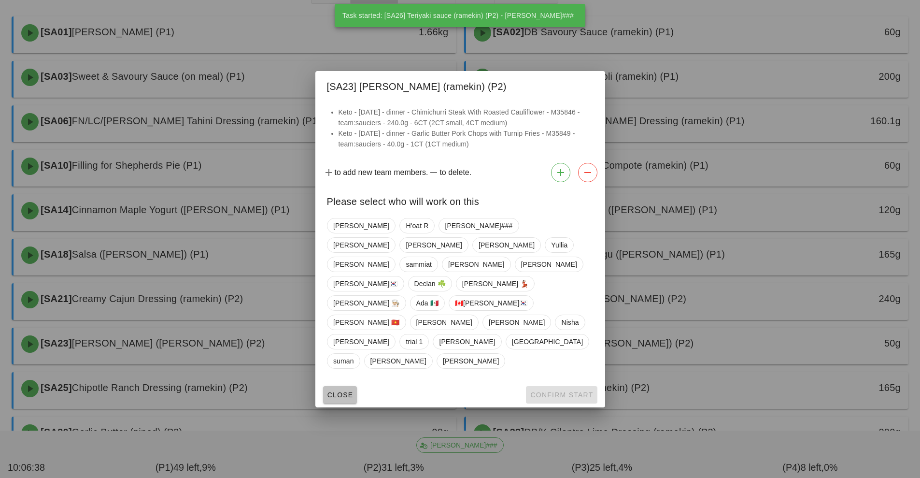
click at [340, 386] on button "Close" at bounding box center [340, 394] width 34 height 17
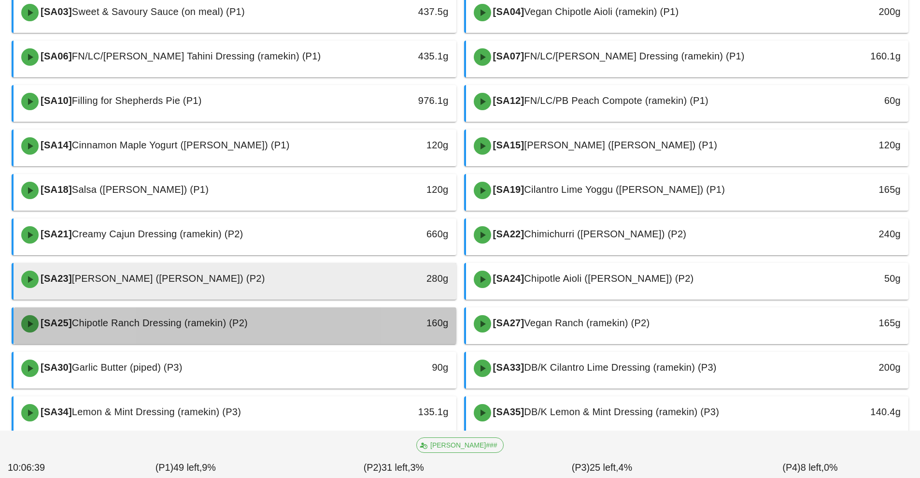
scroll to position [170, 0]
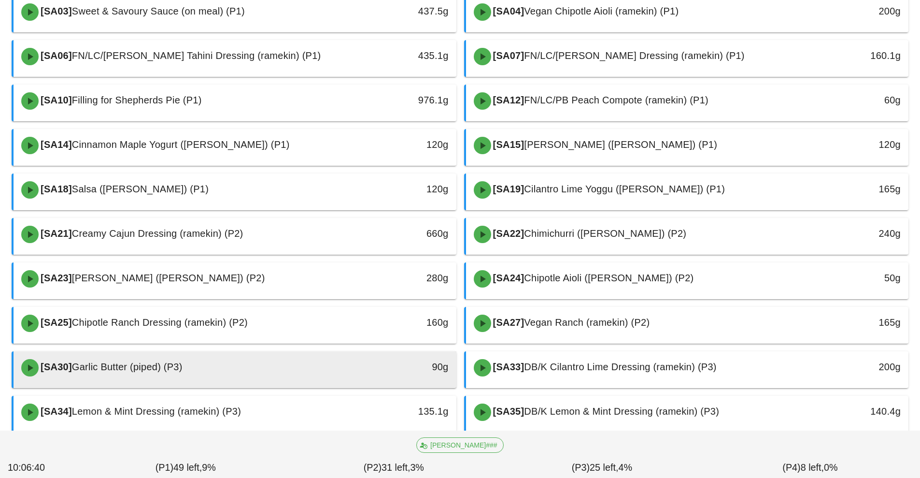
click at [341, 371] on div "[SA30] Garlic Butter (piped) (P3)" at bounding box center [179, 367] width 329 height 29
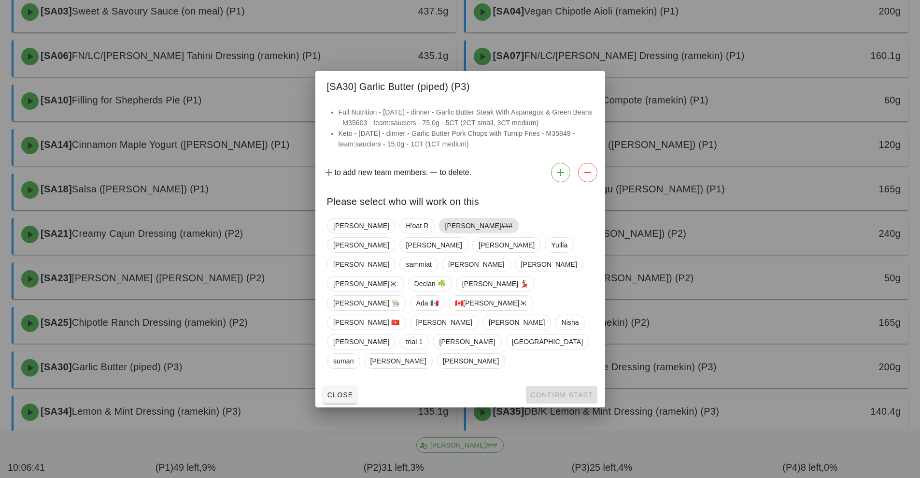
click at [445, 233] on span "[PERSON_NAME]###" at bounding box center [479, 225] width 68 height 14
click at [552, 386] on button "Confirm Start" at bounding box center [561, 394] width 71 height 17
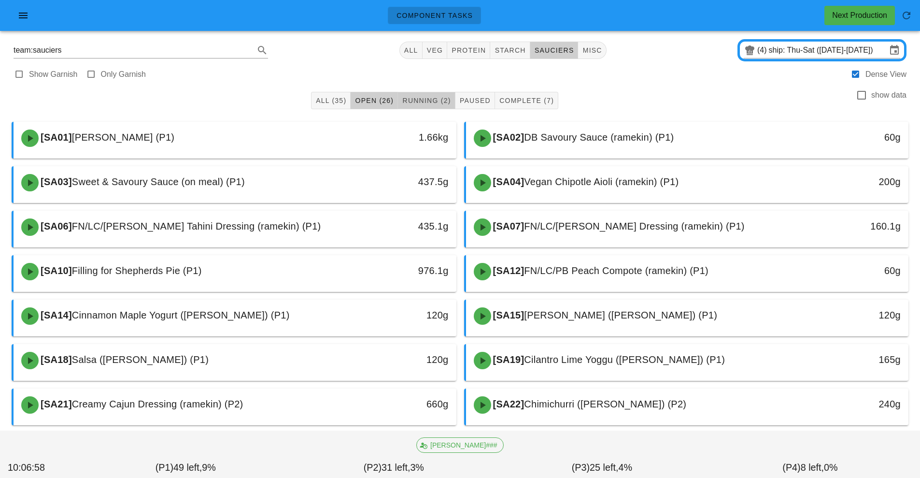
click at [429, 103] on span "Running (2)" at bounding box center [426, 101] width 49 height 8
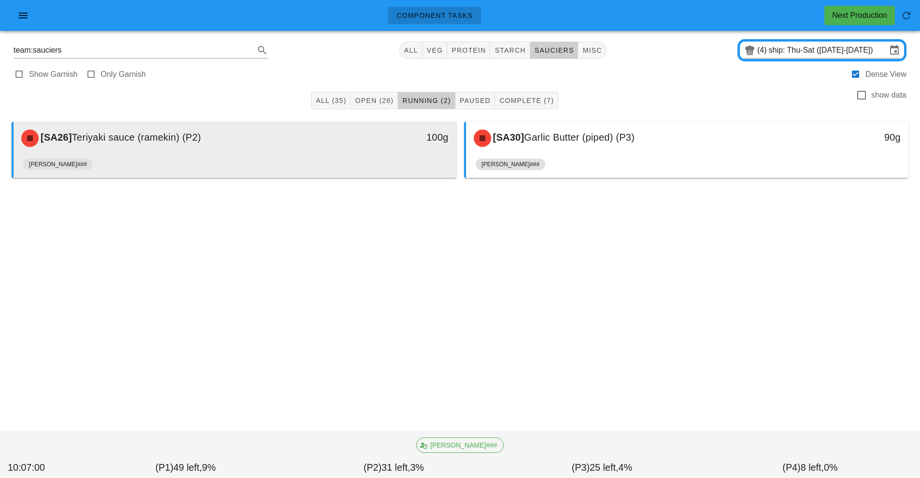
click at [330, 141] on div "[SA26] Teriyaki sauce (ramekin) (P2)" at bounding box center [179, 138] width 329 height 29
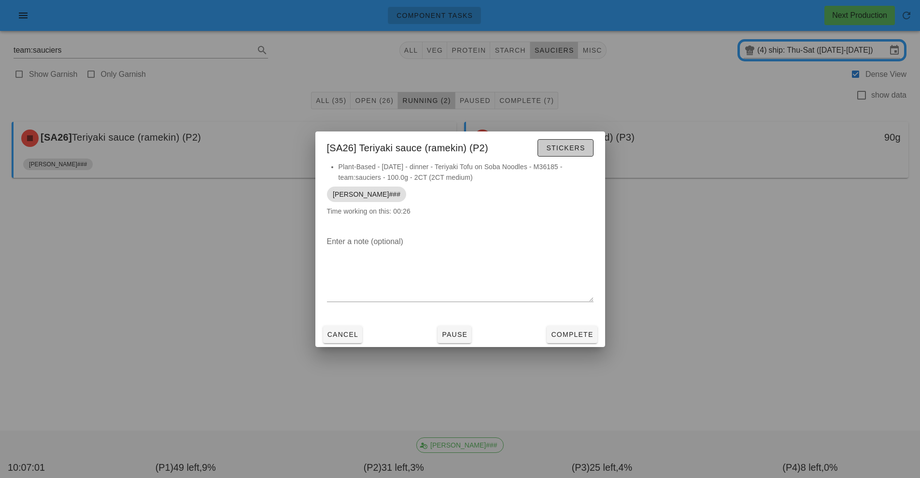
click at [546, 147] on span "Stickers" at bounding box center [565, 148] width 39 height 8
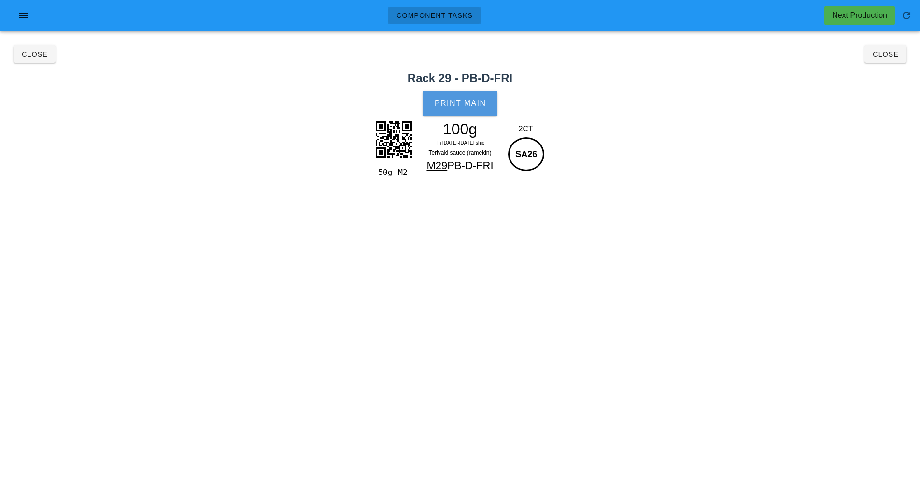
click at [450, 94] on button "Print Main" at bounding box center [460, 103] width 74 height 25
click at [33, 48] on button "Close" at bounding box center [35, 53] width 42 height 17
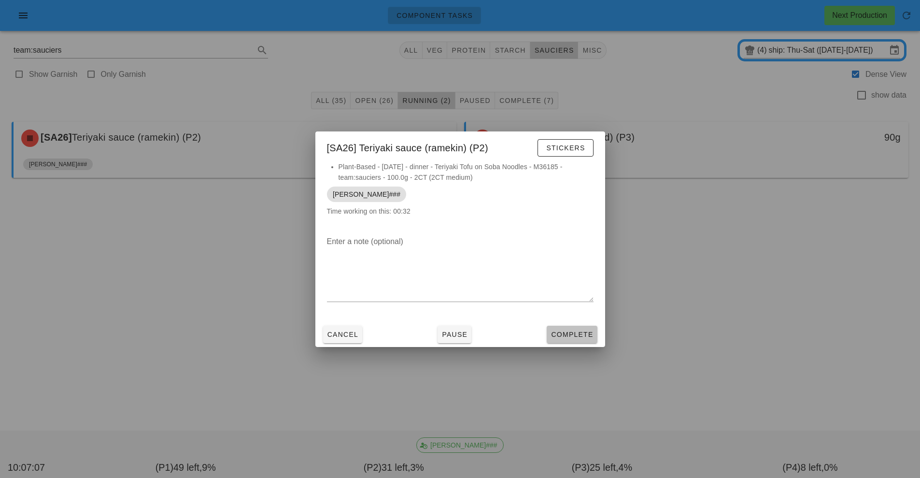
click at [549, 333] on button "Complete" at bounding box center [572, 334] width 50 height 17
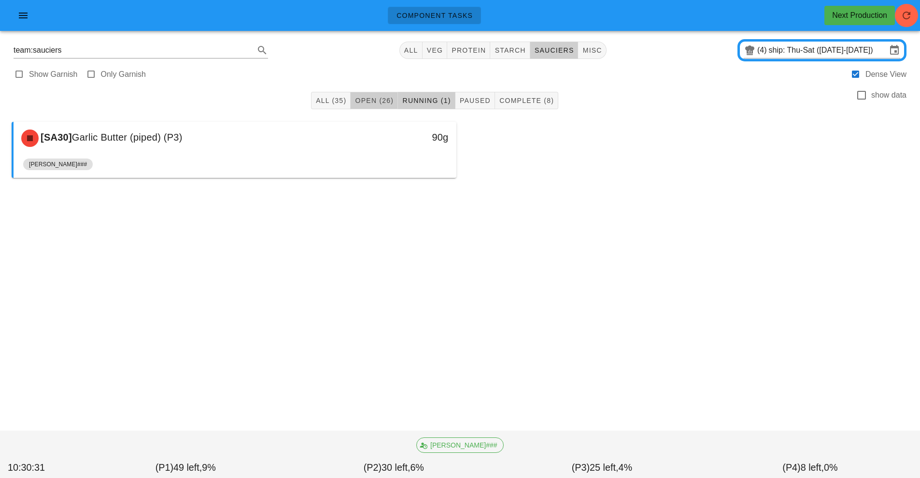
click at [382, 99] on span "Open (26)" at bounding box center [374, 101] width 39 height 8
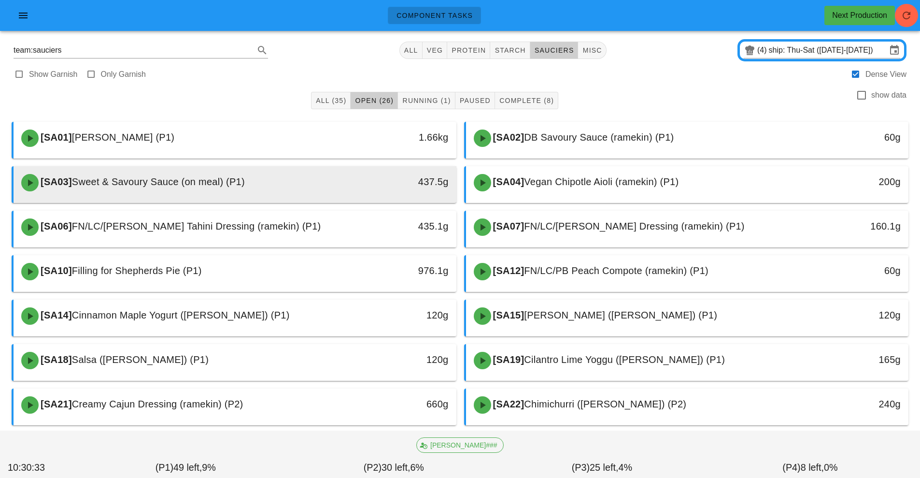
click at [328, 195] on div "[SA03] Sweet & Savoury Sauce (on meal) (P1)" at bounding box center [179, 182] width 329 height 29
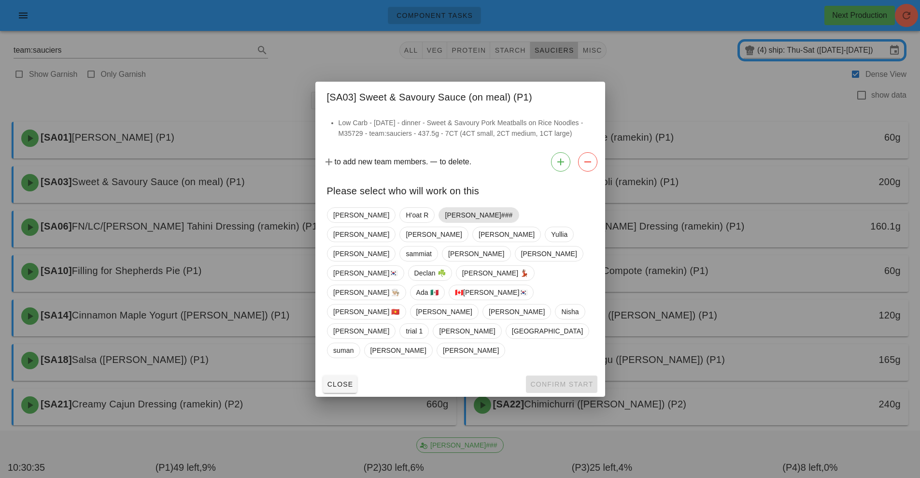
click at [445, 222] on span "[PERSON_NAME]###" at bounding box center [479, 215] width 68 height 14
click at [554, 380] on span "Confirm Start" at bounding box center [561, 384] width 63 height 8
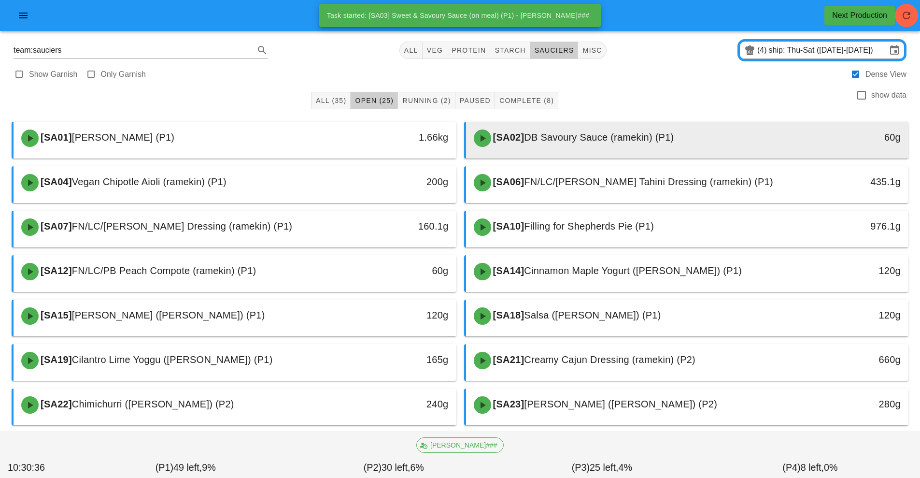
click at [576, 137] on span "DB Savoury Sauce (ramekin) (P1)" at bounding box center [599, 137] width 150 height 11
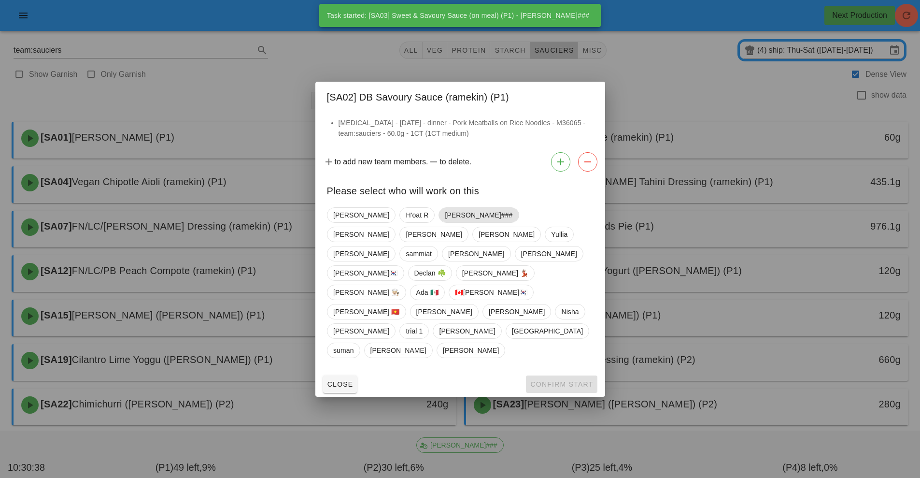
click at [445, 222] on span "[PERSON_NAME]###" at bounding box center [479, 215] width 68 height 14
click at [559, 380] on span "Confirm Start" at bounding box center [561, 384] width 63 height 8
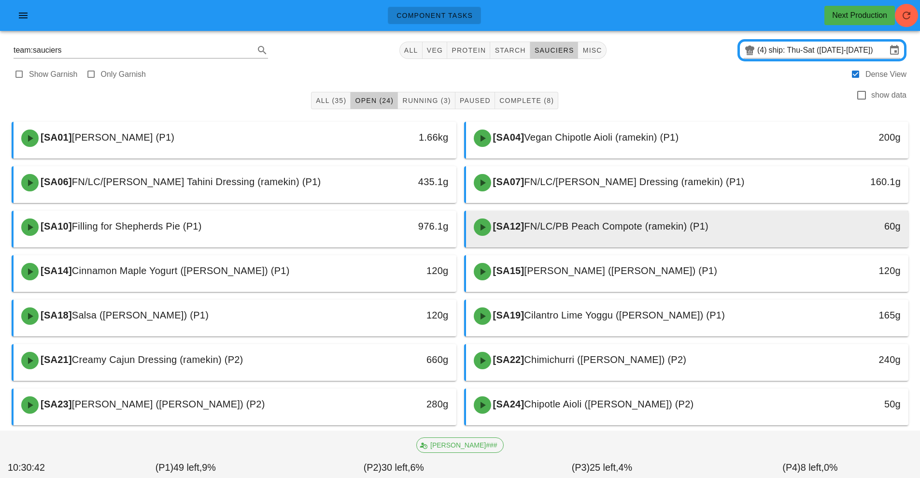
click at [612, 236] on div "[SA12] FN/LC/PB Peach Compote (ramekin) (P1)" at bounding box center [632, 227] width 329 height 29
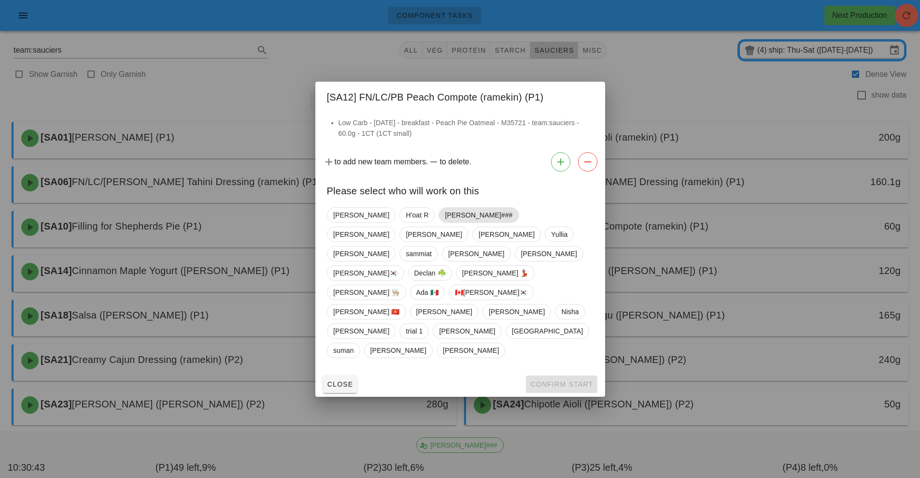
click at [445, 222] on span "[PERSON_NAME]###" at bounding box center [479, 215] width 68 height 14
click at [555, 380] on span "Confirm Start" at bounding box center [561, 384] width 63 height 8
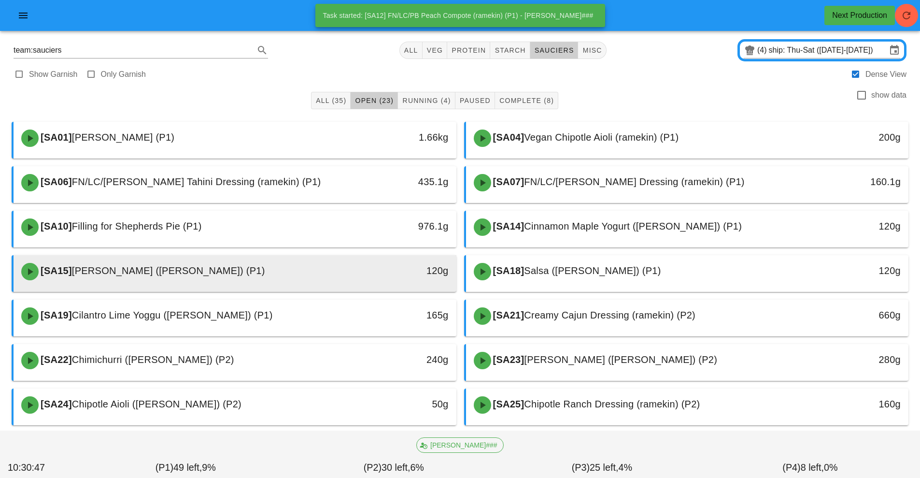
click at [321, 280] on div "[SA15] Cinnamon Yogurt (ramekin) (P1)" at bounding box center [179, 271] width 329 height 29
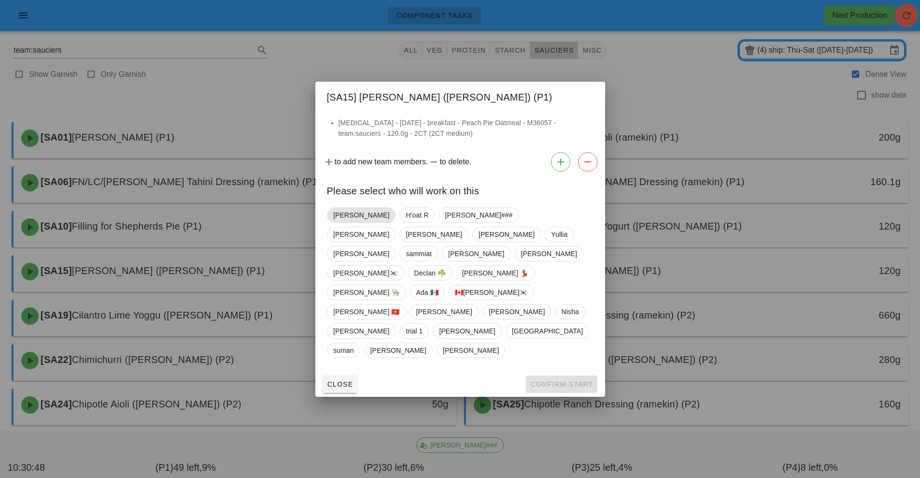
click at [349, 222] on span "[PERSON_NAME]" at bounding box center [361, 215] width 56 height 14
click at [557, 380] on span "Confirm Start" at bounding box center [561, 384] width 63 height 8
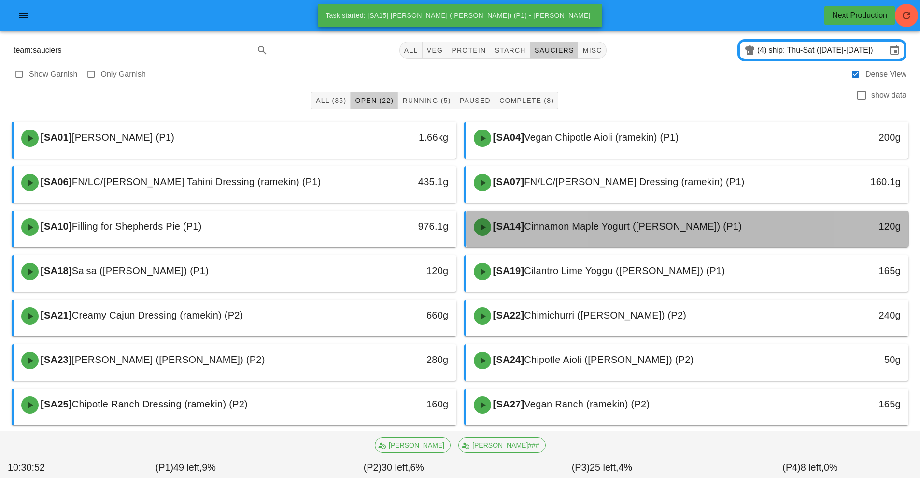
click at [597, 232] on div "[SA14] Cinnamon Maple Yogurt (ramekin) (P1)" at bounding box center [632, 227] width 329 height 29
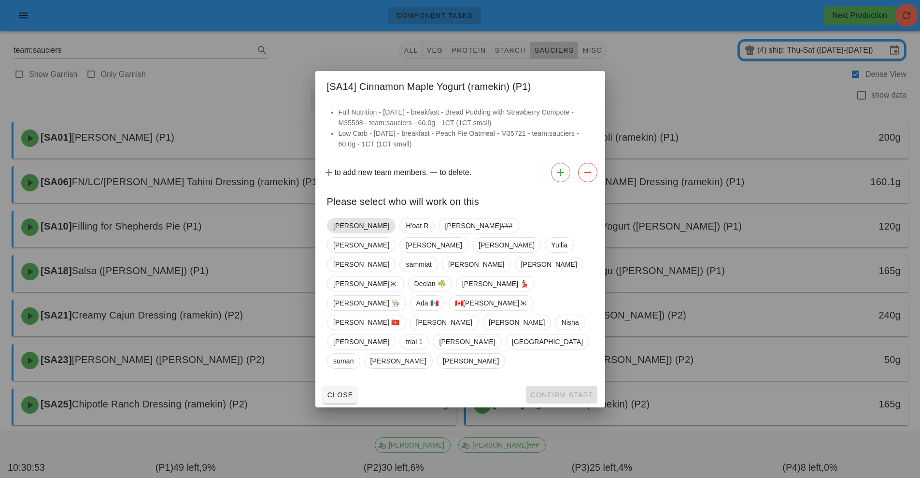
click at [346, 233] on span "[PERSON_NAME]" at bounding box center [361, 225] width 56 height 14
click at [550, 391] on span "Confirm Start" at bounding box center [561, 395] width 63 height 8
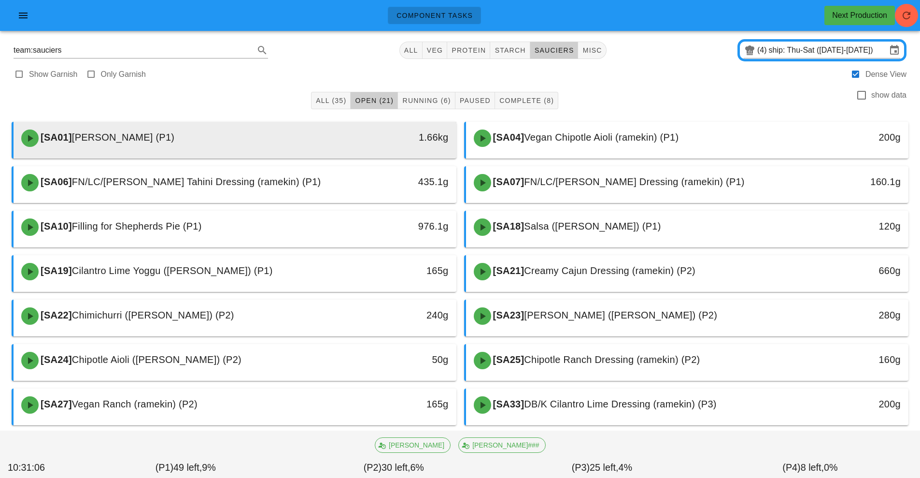
click at [435, 123] on div "[SA01] Curry (P1) 1.66kg" at bounding box center [235, 138] width 443 height 33
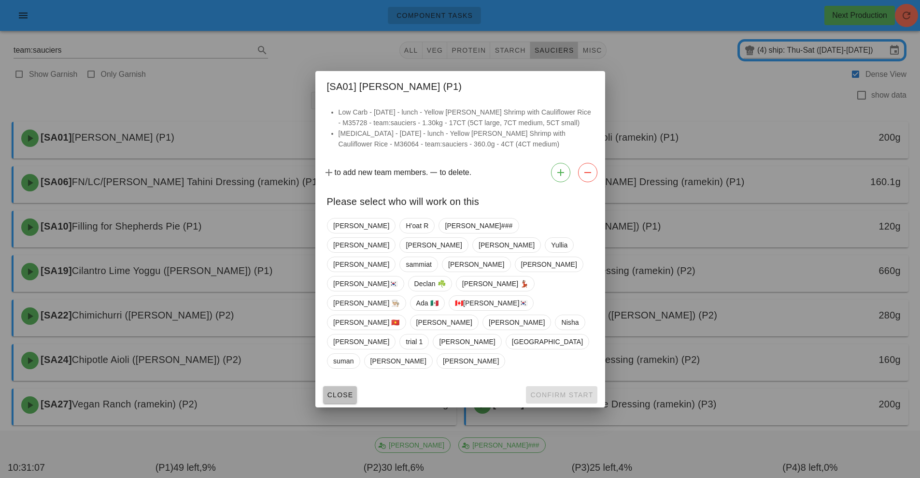
click at [340, 386] on button "Close" at bounding box center [340, 394] width 34 height 17
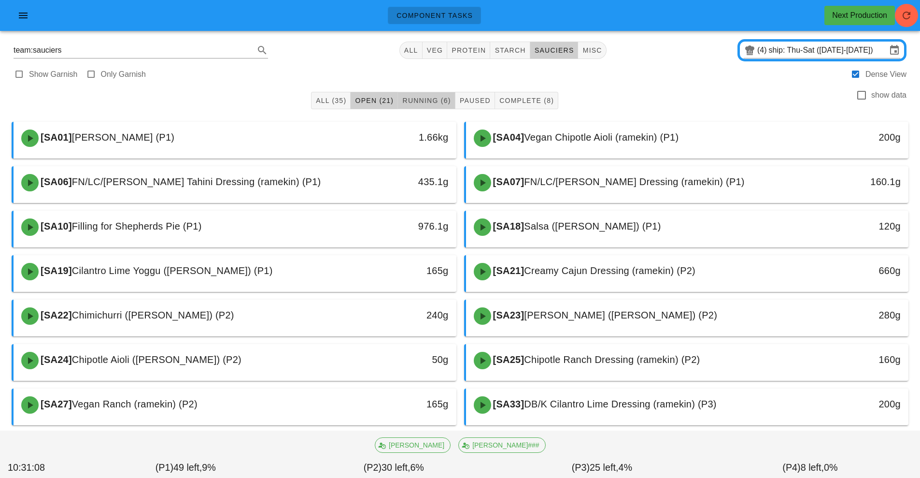
click at [428, 104] on span "Running (6)" at bounding box center [426, 101] width 49 height 8
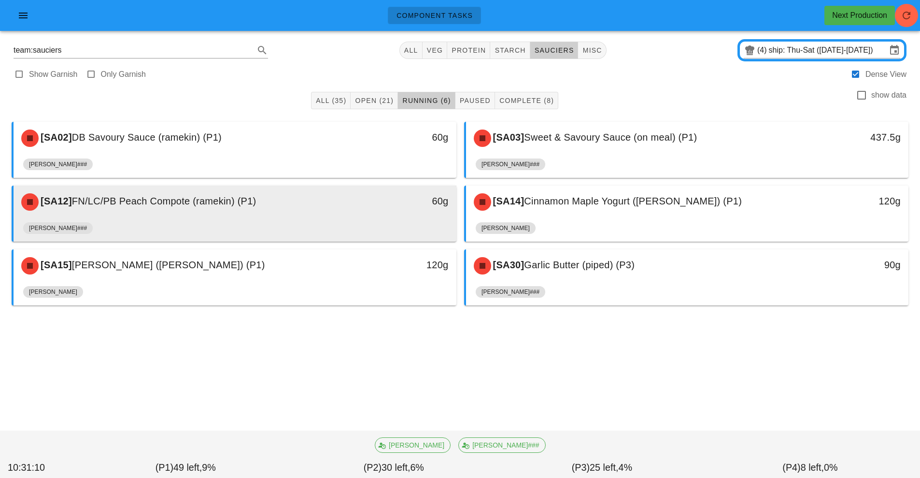
click at [390, 218] on div "[SA12] FN/LC/PB Peach Compote (ramekin) (P1) 60g" at bounding box center [235, 201] width 443 height 33
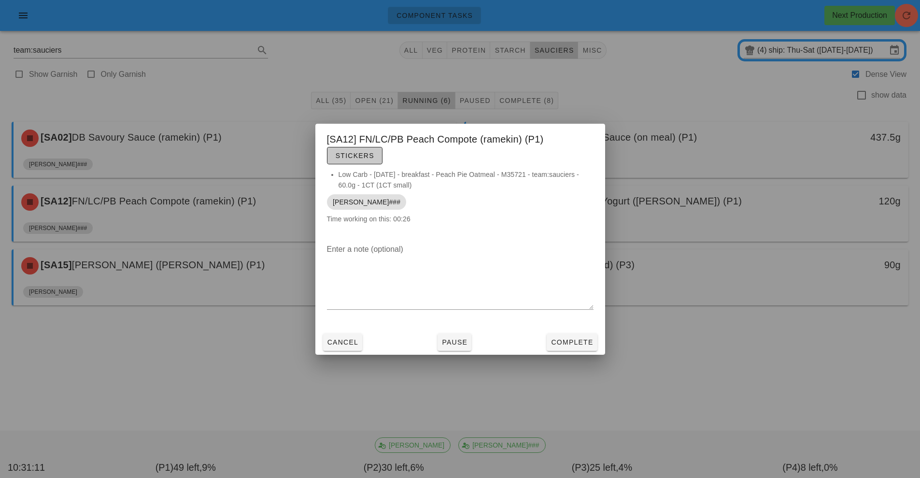
click at [369, 162] on button "Stickers" at bounding box center [355, 155] width 56 height 17
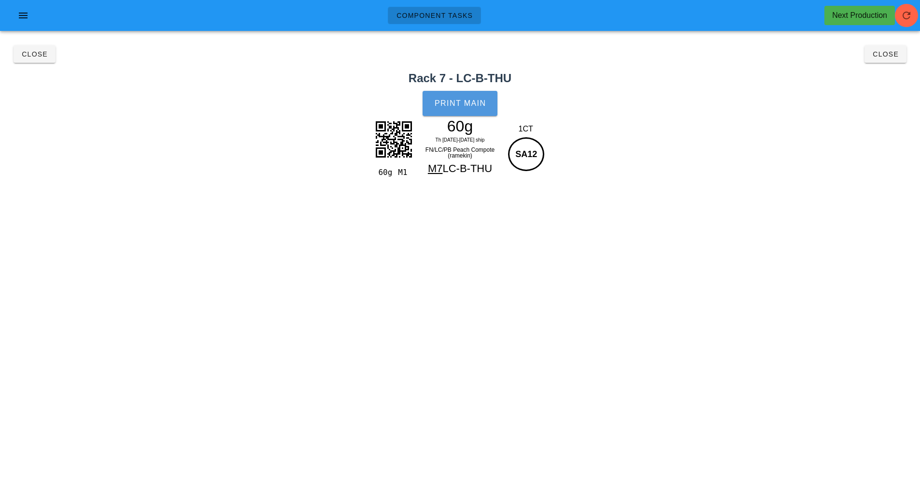
click at [462, 110] on button "Print Main" at bounding box center [460, 103] width 74 height 25
click at [34, 54] on span "Close" at bounding box center [34, 54] width 27 height 8
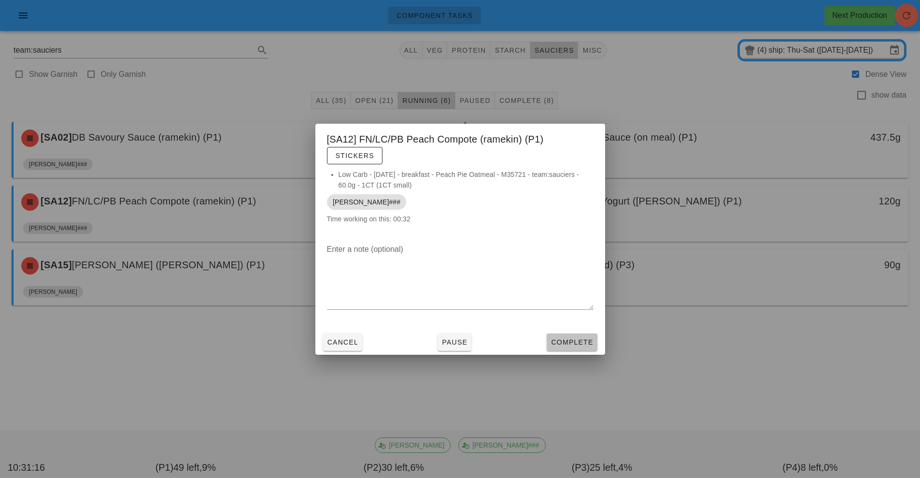
click at [568, 343] on span "Complete" at bounding box center [572, 342] width 43 height 8
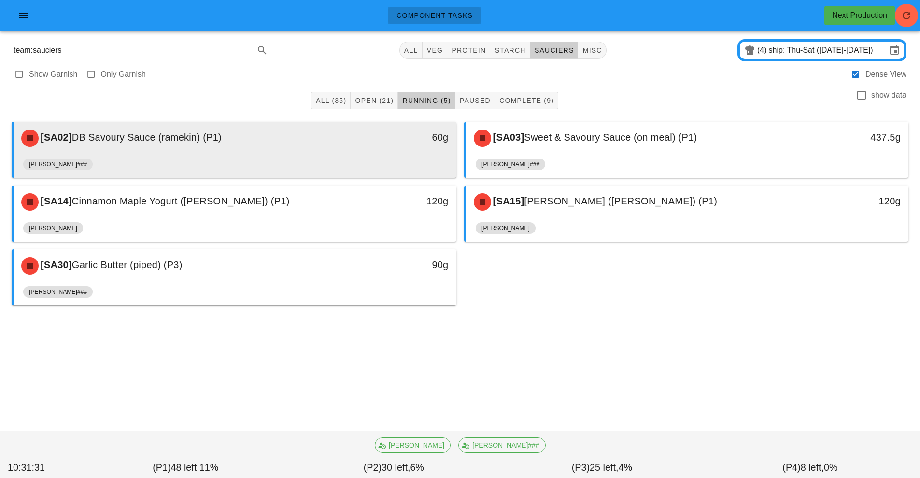
click at [341, 158] on div "[PERSON_NAME]###" at bounding box center [235, 166] width 424 height 23
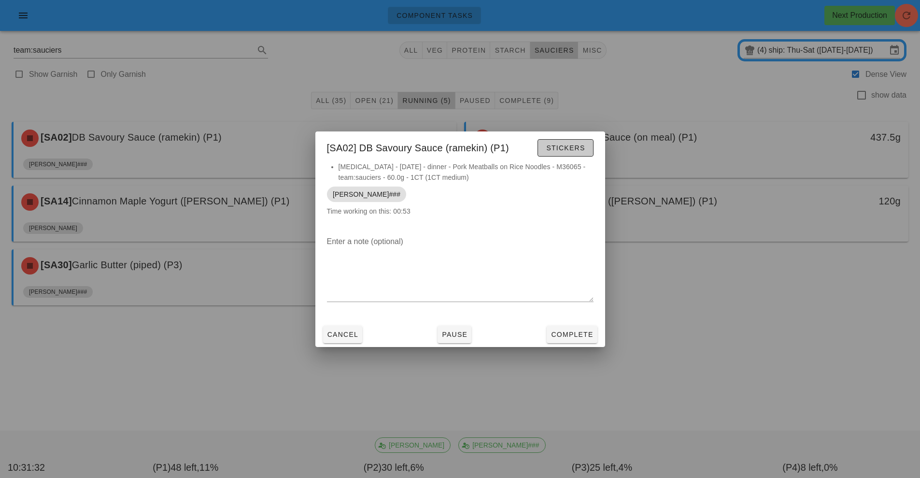
click at [558, 151] on span "Stickers" at bounding box center [565, 148] width 39 height 8
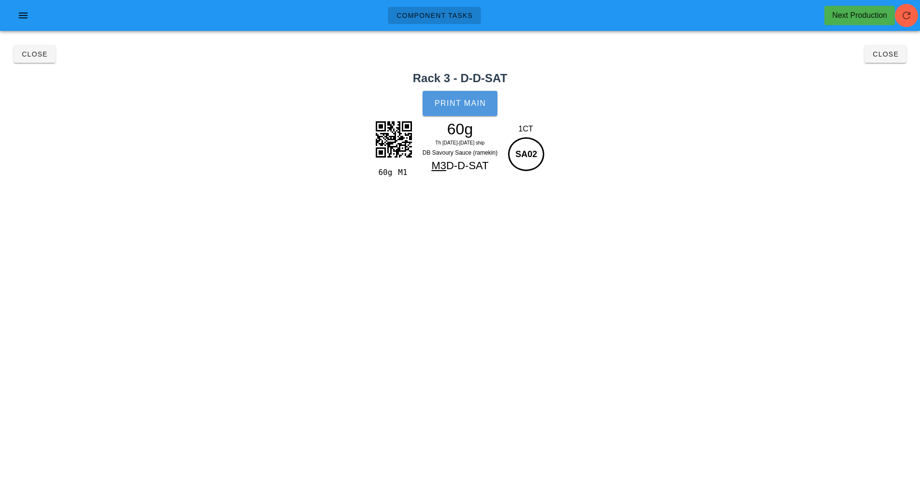
click at [450, 99] on span "Print Main" at bounding box center [460, 103] width 52 height 9
click at [37, 56] on span "Close" at bounding box center [34, 54] width 27 height 8
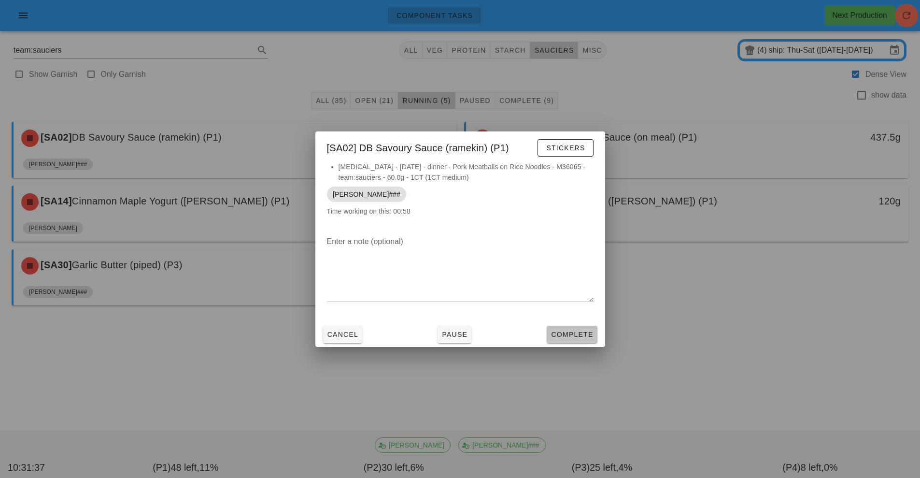
click at [573, 337] on span "Complete" at bounding box center [572, 334] width 43 height 8
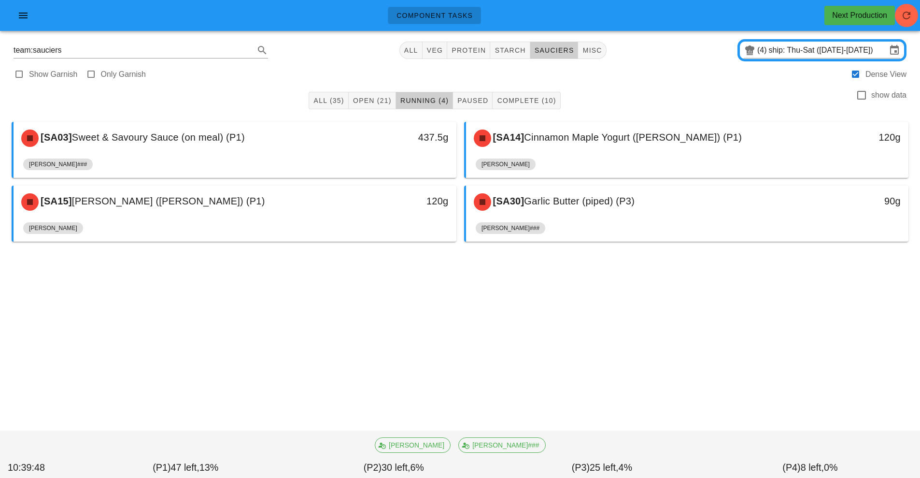
click at [382, 83] on div "Show Garnish Only Garnish Dense View" at bounding box center [460, 73] width 909 height 23
click at [370, 100] on span "Open (21)" at bounding box center [372, 101] width 39 height 8
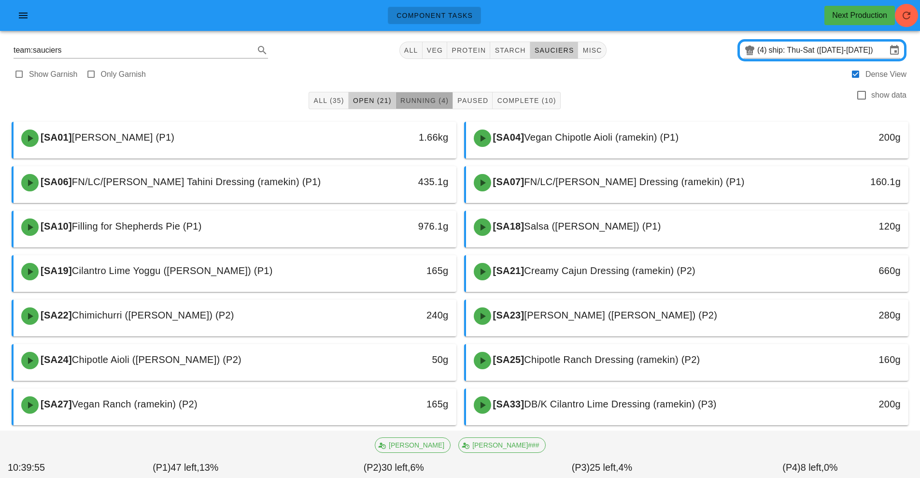
click at [428, 99] on span "Running (4)" at bounding box center [424, 101] width 49 height 8
